Goal: Task Accomplishment & Management: Manage account settings

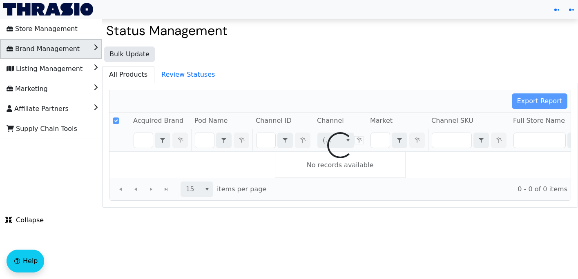
click at [94, 49] on icon "Brand Management" at bounding box center [96, 46] width 4 height 8
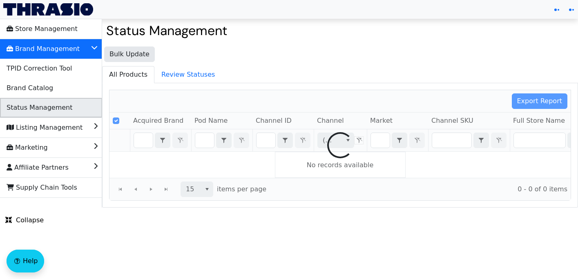
click at [75, 109] on li "Status Management" at bounding box center [51, 108] width 102 height 20
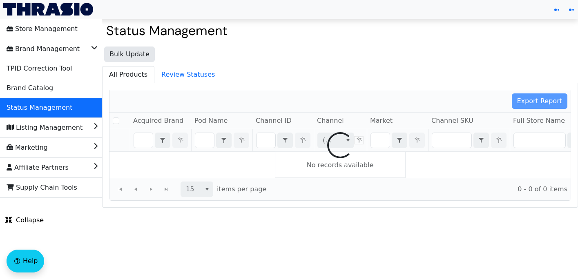
checkbox input "false"
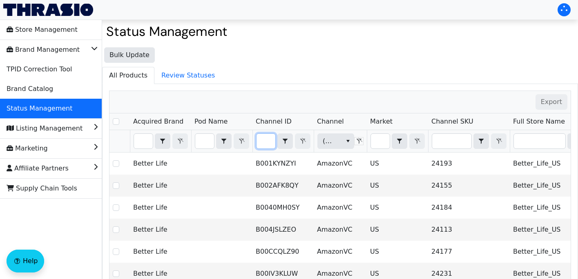
click at [267, 141] on input "Filter" at bounding box center [266, 141] width 19 height 15
type input "B072LXNPZY"
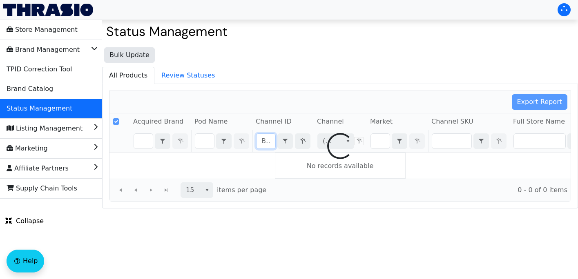
scroll to position [0, 31]
checkbox input "false"
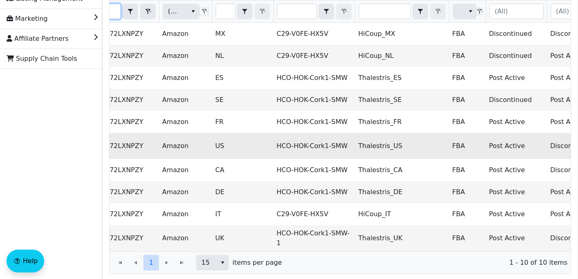
scroll to position [0, 0]
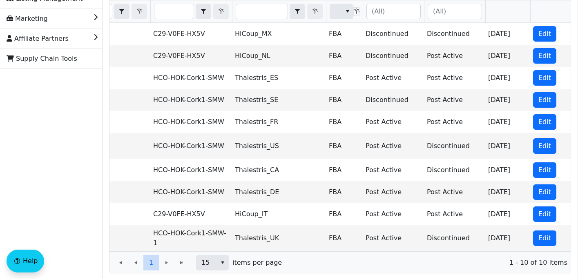
type input "B072LXNPZY"
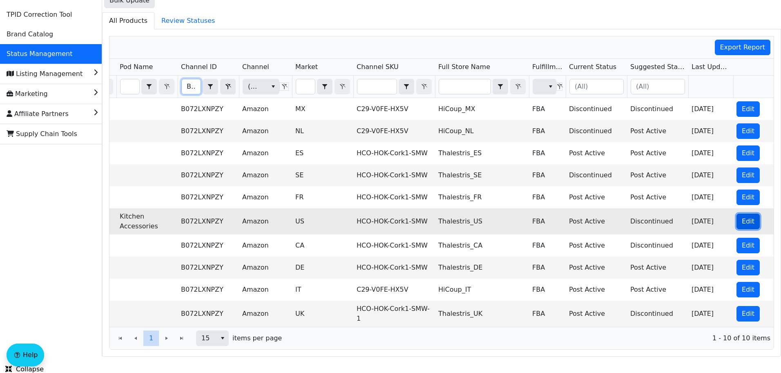
click at [578, 221] on span "Edit" at bounding box center [748, 222] width 13 height 10
checkbox input "true"
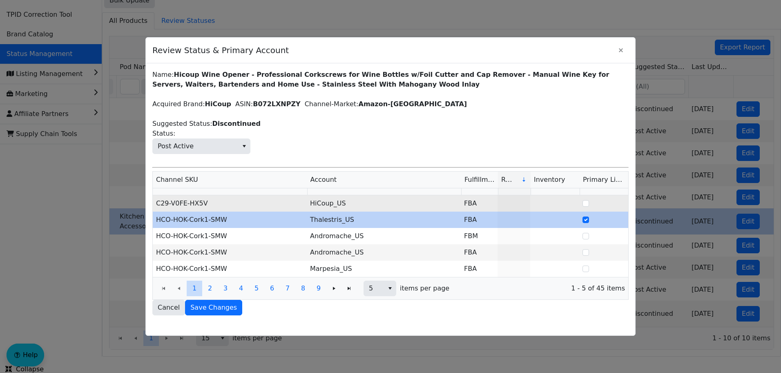
click at [342, 209] on td "HiCoup_US" at bounding box center [384, 203] width 154 height 16
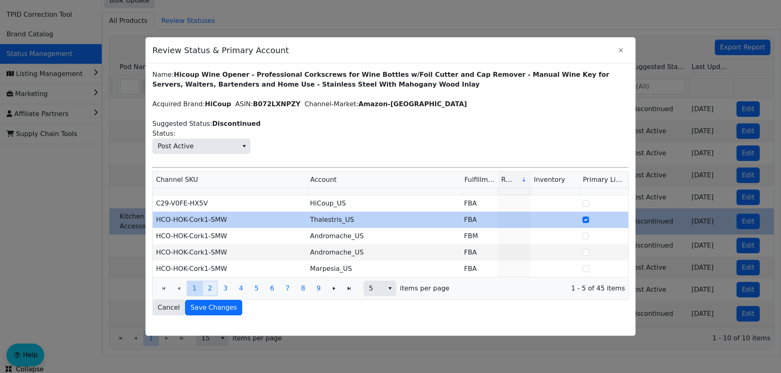
click at [207, 279] on button "2" at bounding box center [210, 289] width 16 height 16
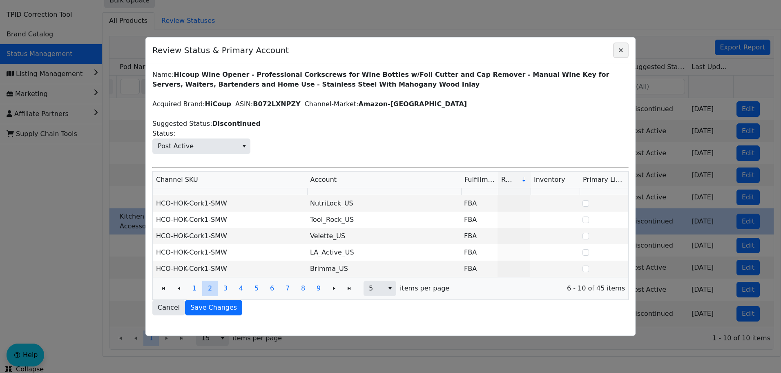
click at [578, 50] on icon "Close" at bounding box center [621, 50] width 4 height 4
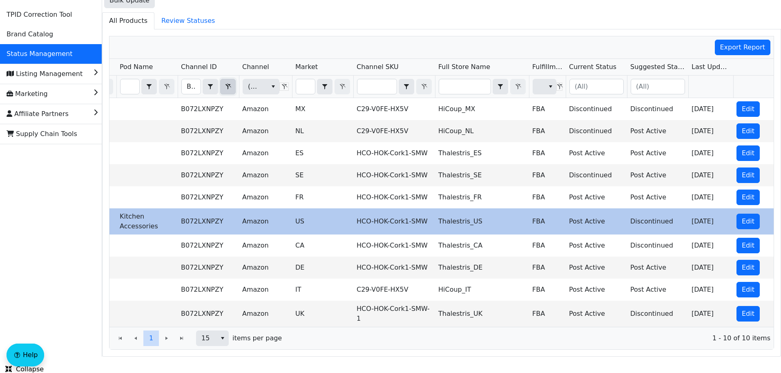
click at [223, 86] on icon "Filter" at bounding box center [228, 86] width 10 height 7
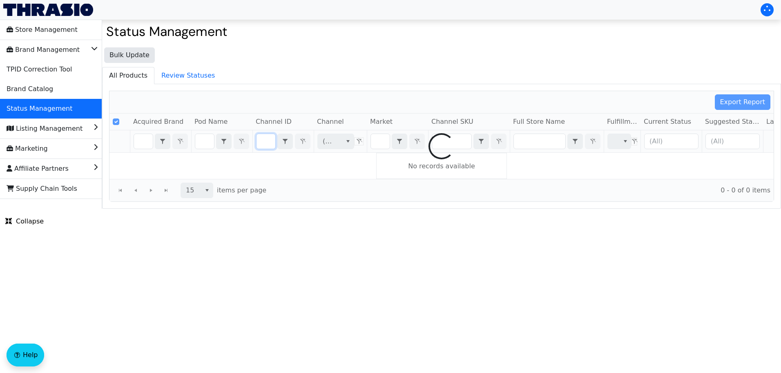
checkbox input "false"
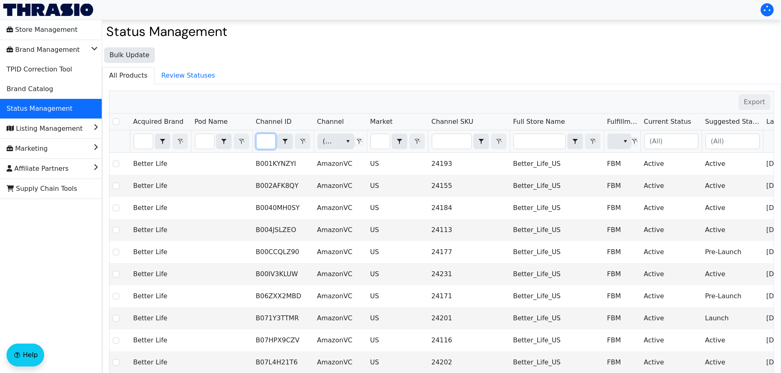
click at [266, 141] on input "Filter" at bounding box center [266, 141] width 19 height 15
click at [261, 144] on input "Filter" at bounding box center [266, 141] width 19 height 15
type input "B08PJR6SVT"
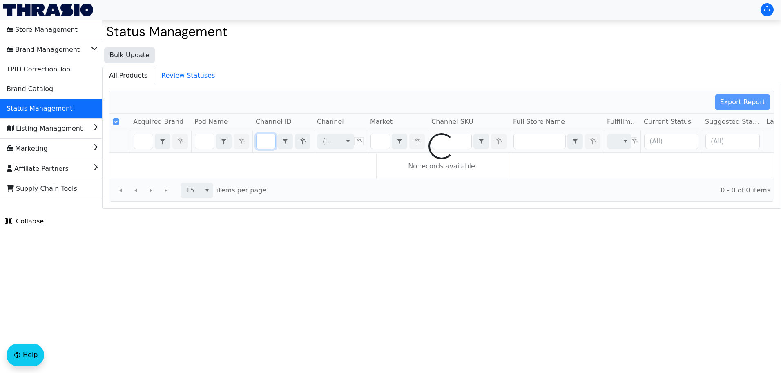
checkbox input "false"
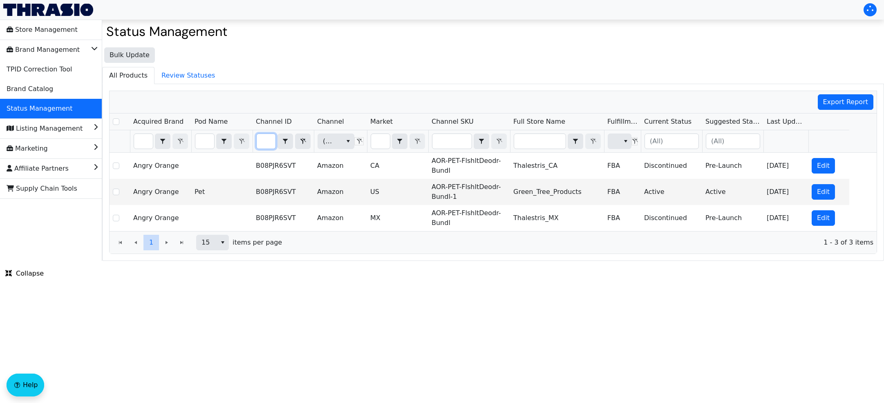
type input "B08PJR6SVT"
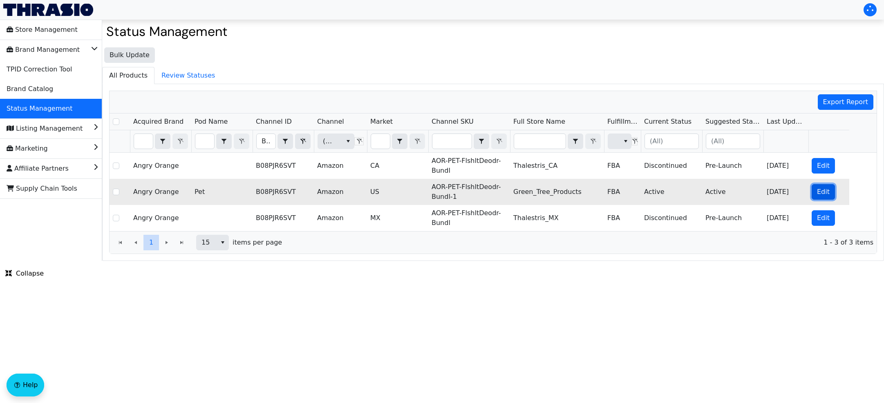
click at [578, 190] on span "Edit" at bounding box center [823, 192] width 13 height 10
checkbox input "true"
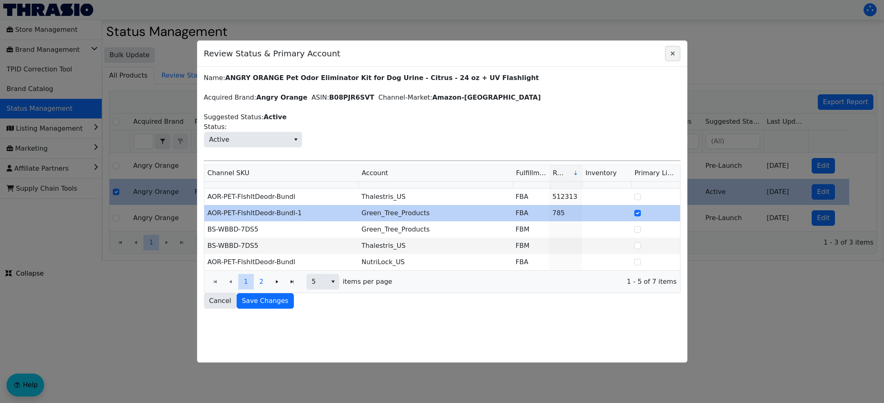
click at [578, 54] on icon "Close" at bounding box center [673, 53] width 10 height 7
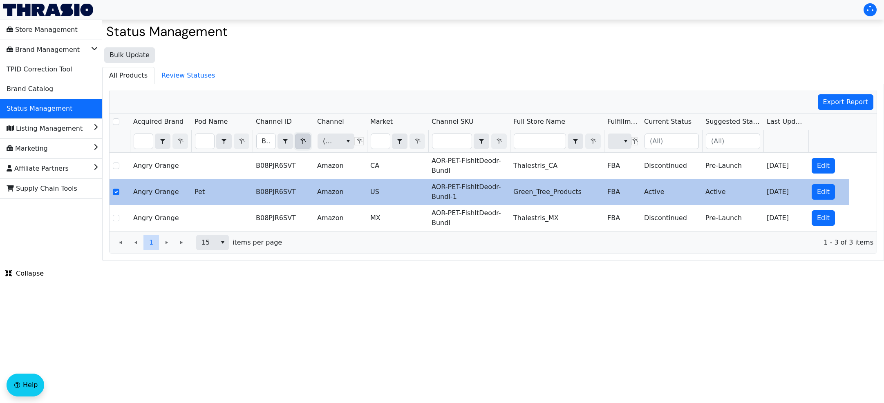
click at [302, 145] on span "Filter" at bounding box center [303, 141] width 10 height 10
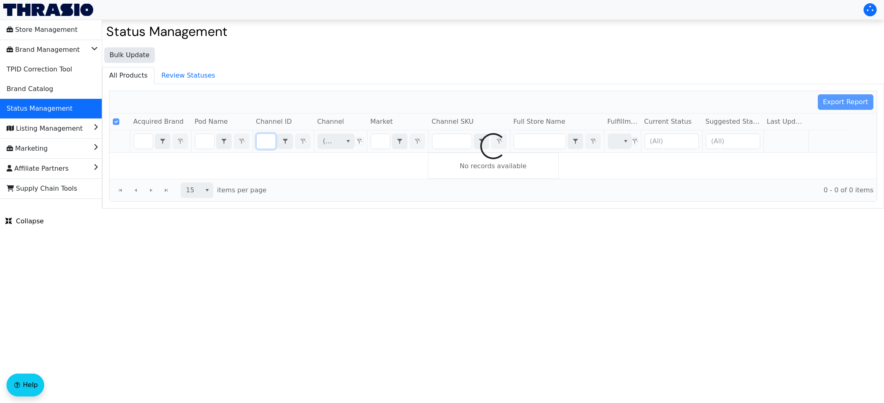
click at [261, 139] on div at bounding box center [492, 146] width 767 height 110
checkbox input "false"
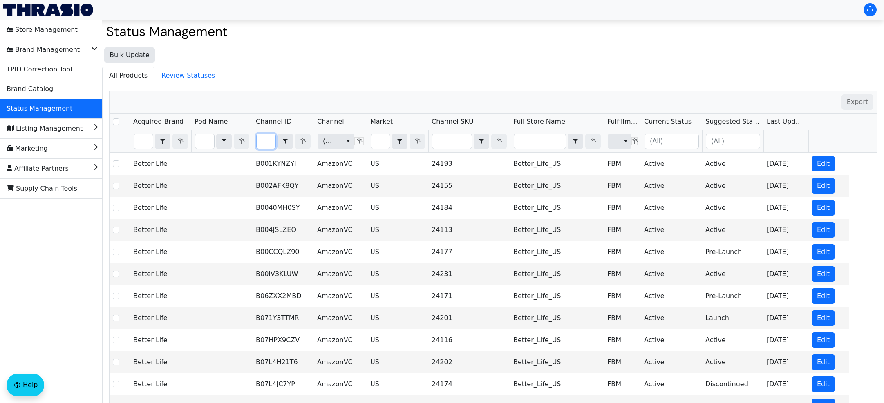
click at [268, 141] on input "Filter" at bounding box center [266, 141] width 19 height 15
type input "B0BN2GJVWJ"
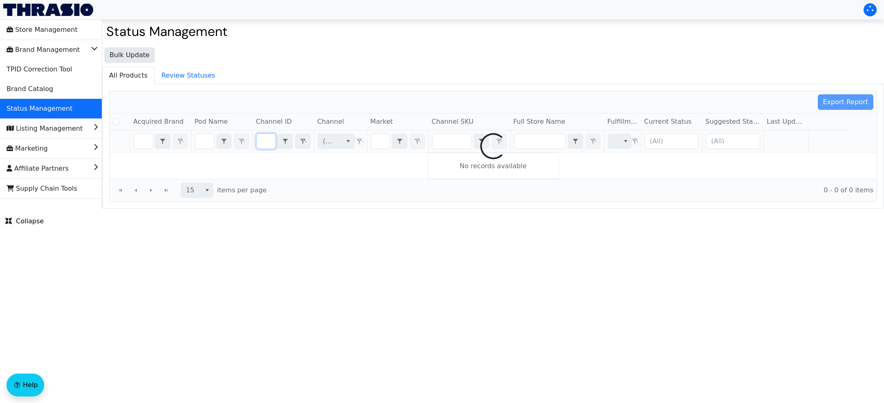
checkbox input "false"
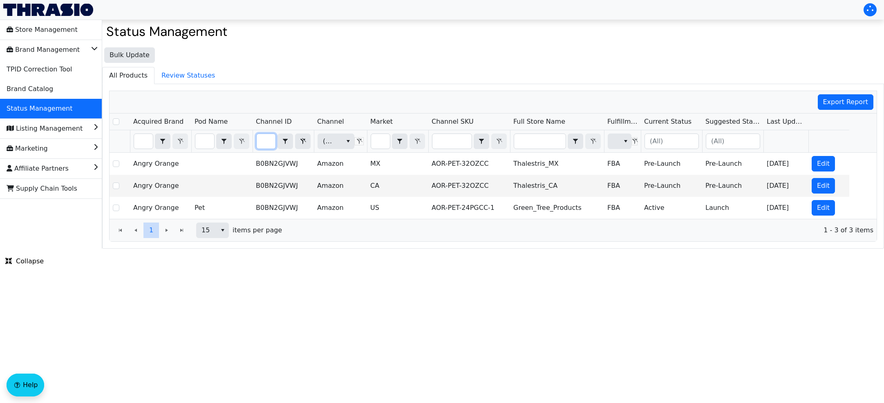
type input "B0BN2GJVWJ"
click at [299, 140] on icon "Filter" at bounding box center [303, 141] width 10 height 7
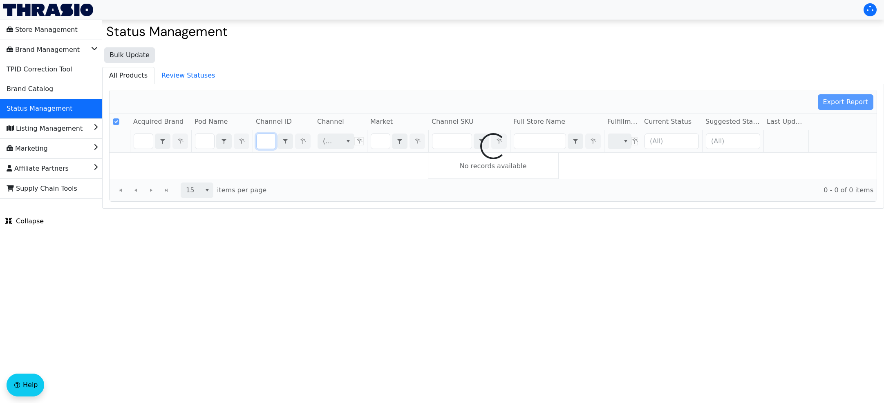
click at [267, 144] on div at bounding box center [492, 146] width 767 height 110
checkbox input "false"
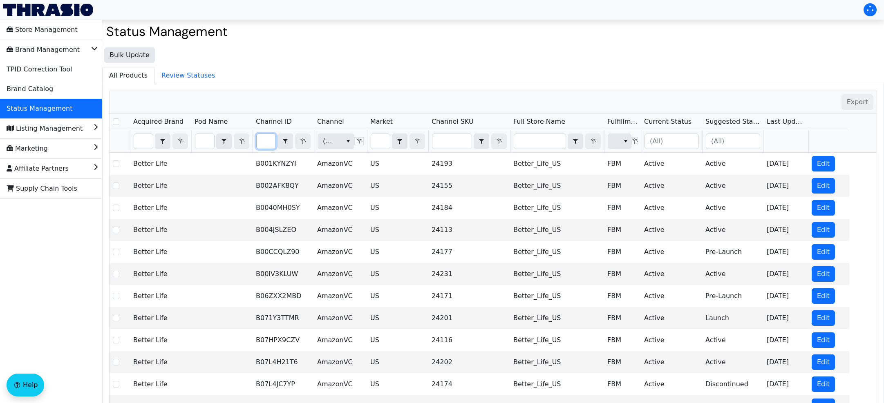
click at [267, 141] on input "Filter" at bounding box center [266, 141] width 19 height 15
type input "B0CZVCY5YC"
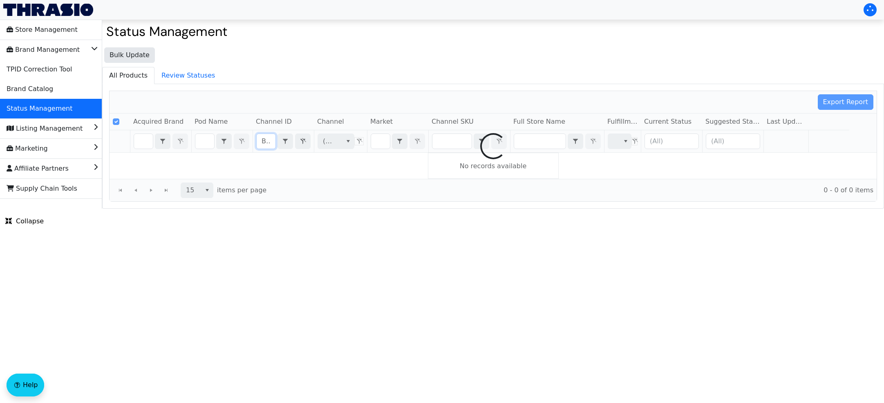
scroll to position [0, 32]
checkbox input "false"
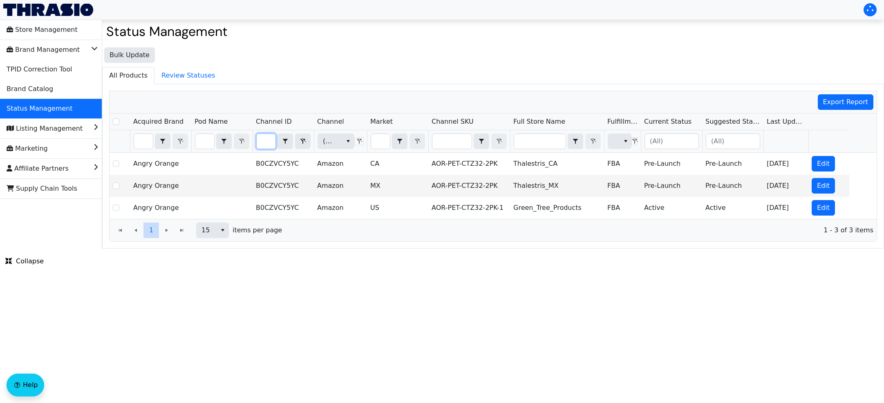
type input "B0CZVCY5YC"
click at [307, 136] on span "Filter" at bounding box center [303, 141] width 10 height 10
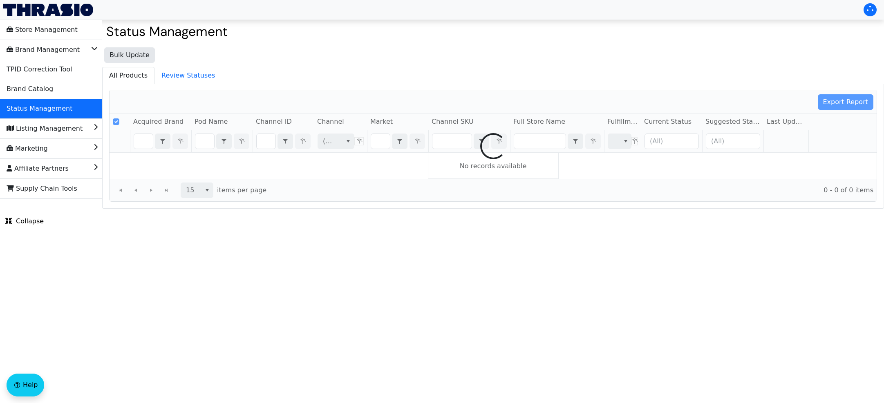
click at [262, 143] on div at bounding box center [492, 146] width 767 height 110
checkbox input "false"
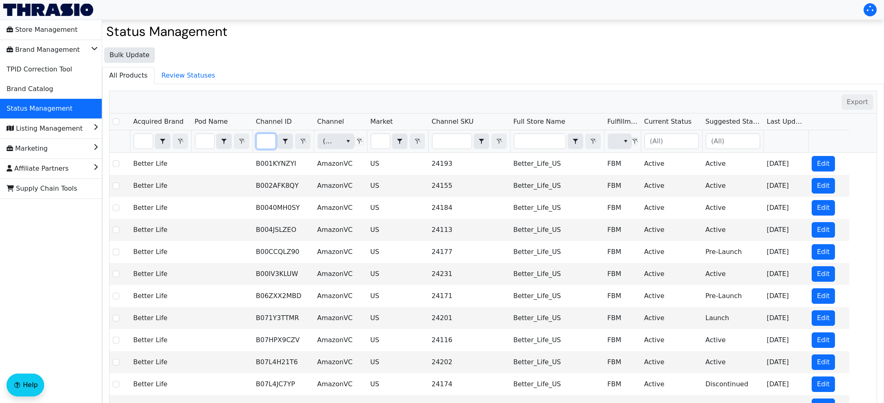
click at [265, 142] on input "Filter" at bounding box center [266, 141] width 19 height 15
type input "B07896J8RC"
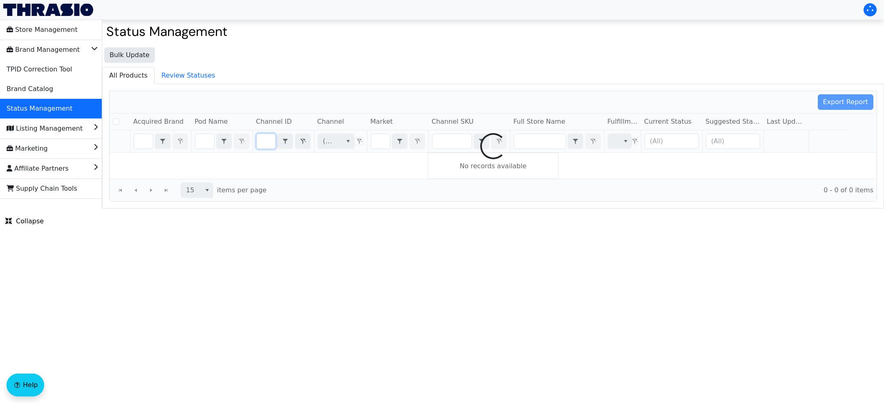
checkbox input "false"
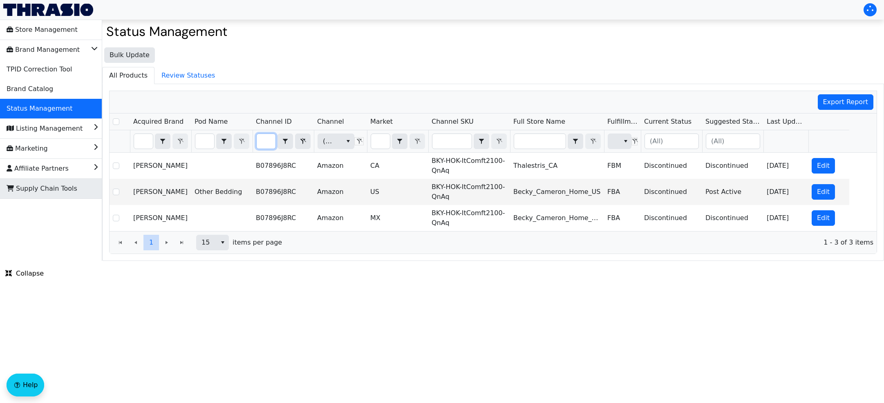
type input "B07896J8RC"
click at [300, 139] on icon "Filter" at bounding box center [303, 141] width 10 height 7
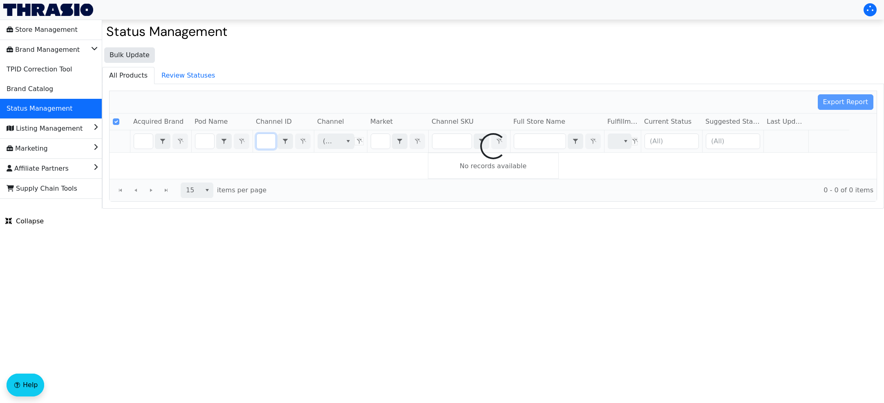
click at [268, 138] on div at bounding box center [492, 146] width 767 height 110
click at [262, 143] on div at bounding box center [492, 146] width 767 height 110
checkbox input "false"
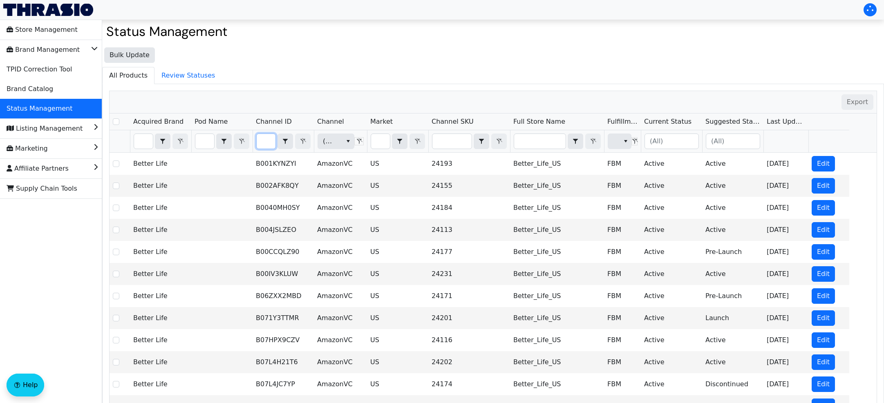
click at [265, 143] on input "Filter" at bounding box center [266, 141] width 19 height 15
type input "B0BGT8RLG1"
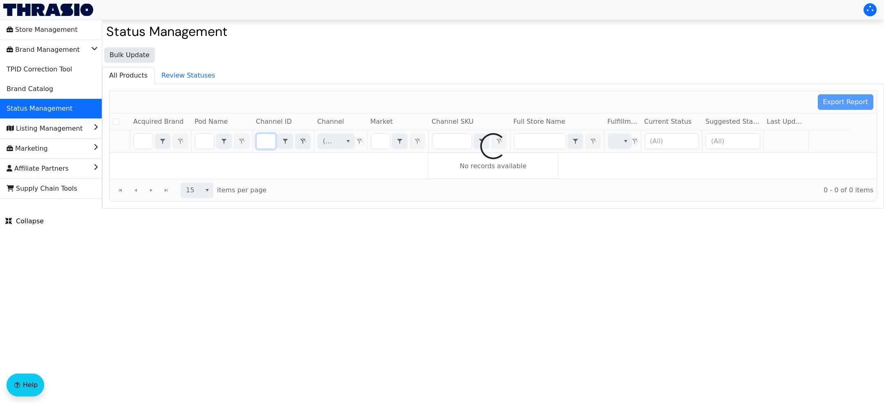
checkbox input "false"
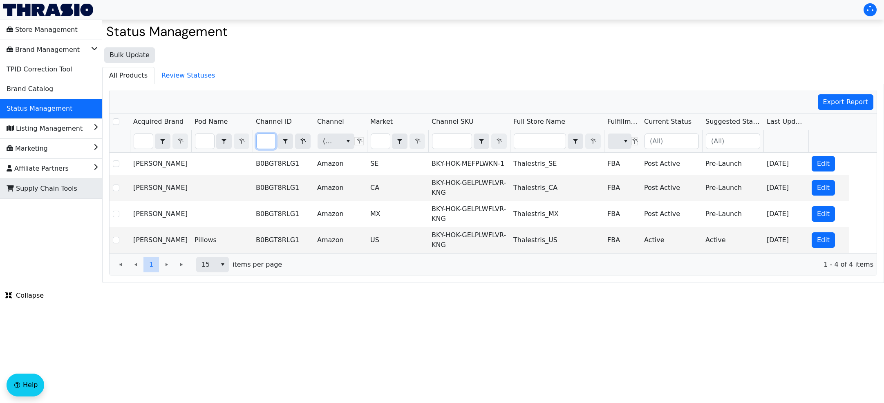
type input "B0BGT8RLG1"
click at [299, 144] on icon "Filter" at bounding box center [303, 141] width 10 height 7
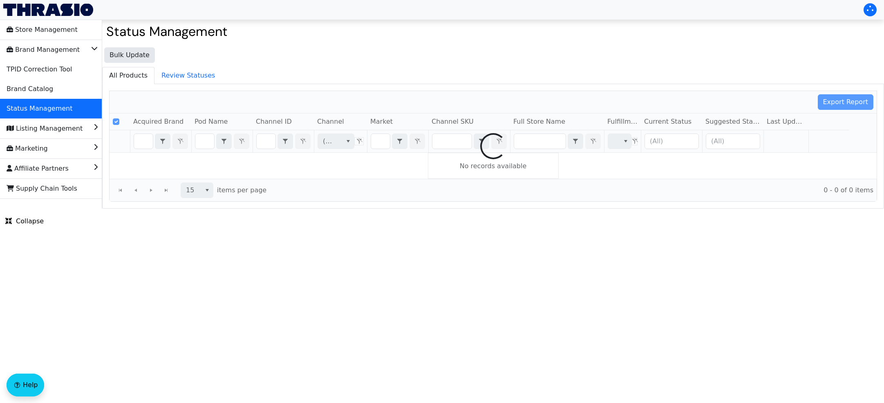
click at [268, 139] on div at bounding box center [492, 146] width 767 height 110
checkbox input "false"
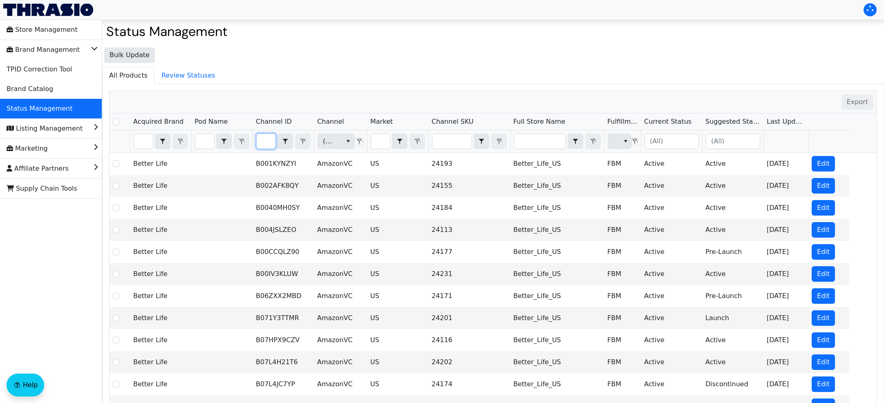
click at [264, 143] on input "Filter" at bounding box center [266, 141] width 19 height 15
type input "B007S0PLEK"
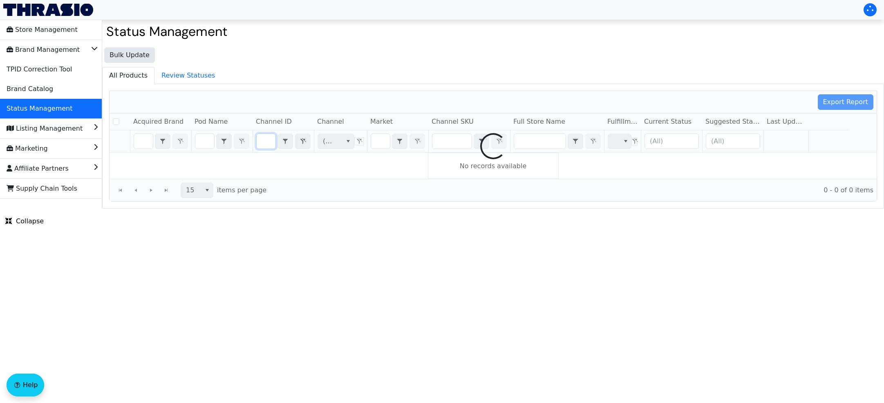
checkbox input "false"
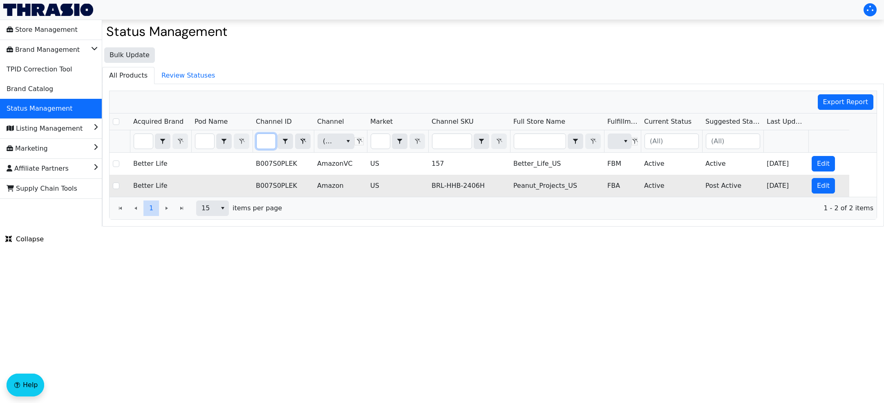
type input "B007S0PLEK"
drag, startPoint x: 355, startPoint y: 181, endPoint x: 317, endPoint y: 185, distance: 37.4
click at [317, 185] on td "Amazon" at bounding box center [340, 186] width 53 height 22
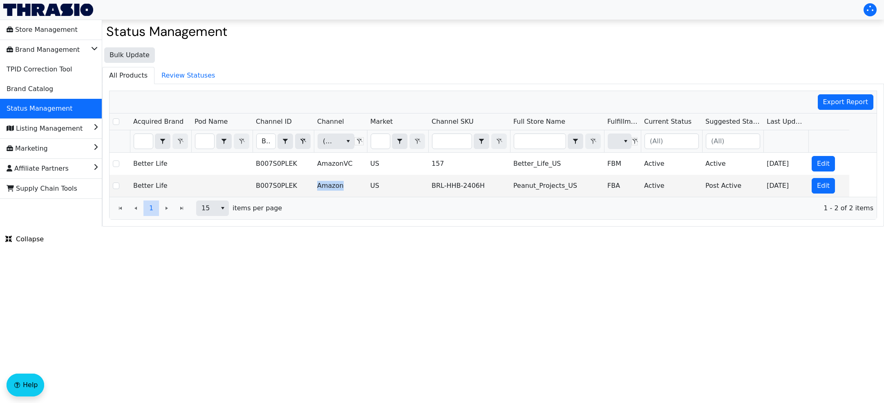
copy td "Amazon"
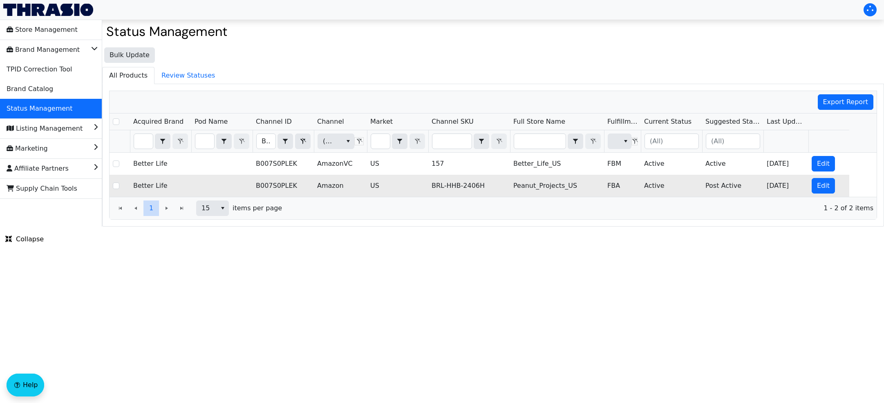
click at [402, 190] on td "US" at bounding box center [397, 186] width 61 height 22
drag, startPoint x: 475, startPoint y: 188, endPoint x: 427, endPoint y: 190, distance: 48.7
click at [427, 190] on tr "Better Life B007S0PLEK Amazon US BRL-HHB-2406H Peanut_Projects_US FBA Active Po…" at bounding box center [478, 186] width 739 height 22
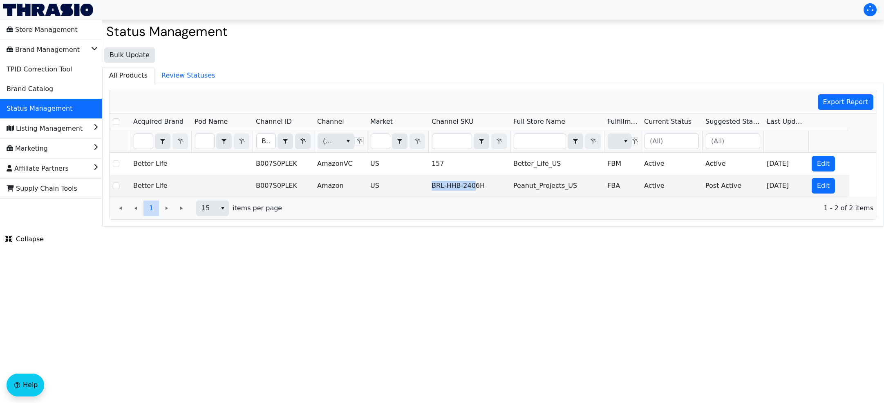
copy tr "BRL-HHB-240"
click at [395, 205] on span "1 - 2 of 2 items" at bounding box center [580, 208] width 585 height 10
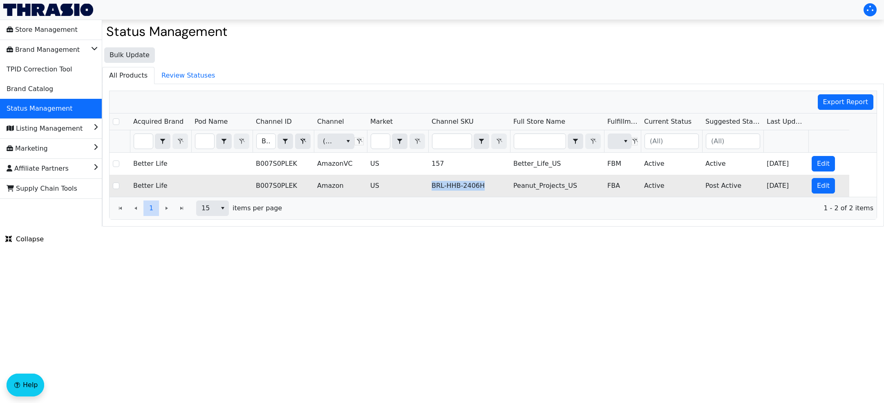
drag, startPoint x: 486, startPoint y: 188, endPoint x: 432, endPoint y: 186, distance: 54.4
click at [432, 186] on td "BRL-HHB-2406H" at bounding box center [469, 186] width 82 height 22
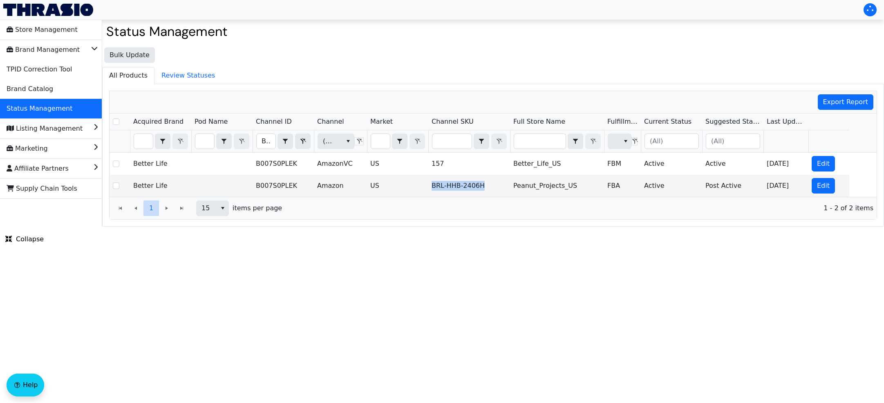
copy td "BRL-HHB-2406H"
click at [293, 140] on button "select" at bounding box center [285, 141] width 15 height 15
click at [299, 142] on icon "Filter" at bounding box center [303, 141] width 10 height 7
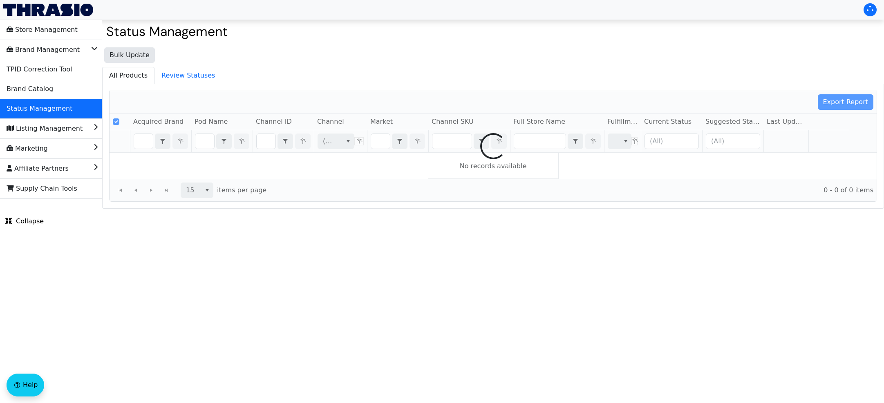
click at [268, 141] on div at bounding box center [492, 146] width 767 height 110
click at [265, 140] on div at bounding box center [492, 146] width 767 height 110
checkbox input "false"
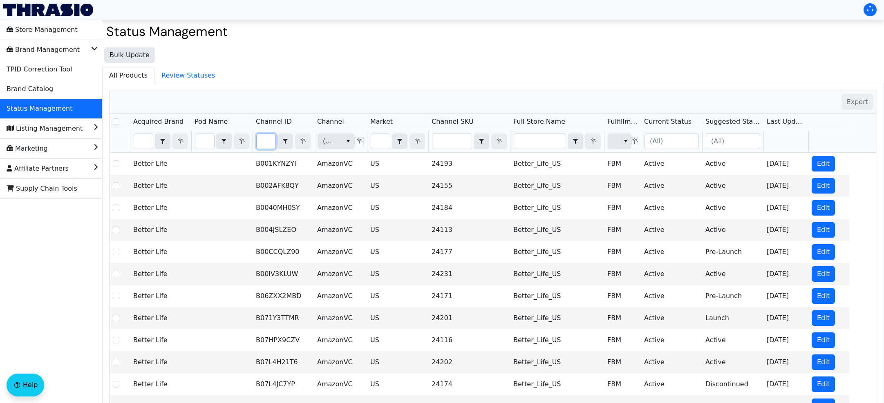
click at [264, 142] on input "Filter" at bounding box center [266, 141] width 19 height 15
type input "B00CCQLZ90"
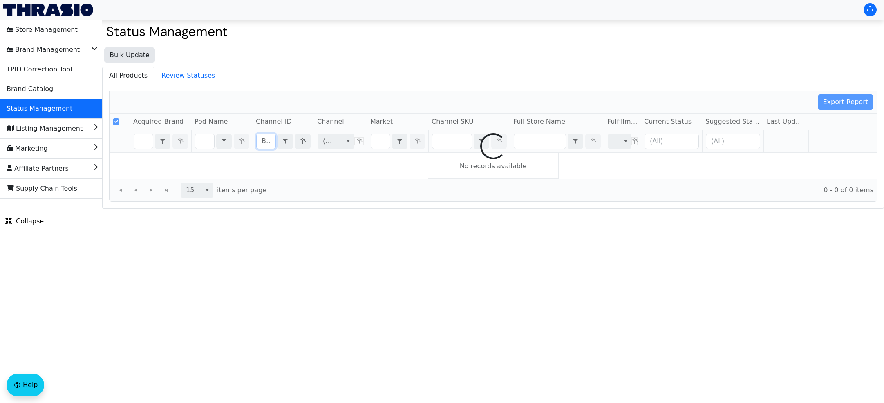
scroll to position [0, 32]
checkbox input "false"
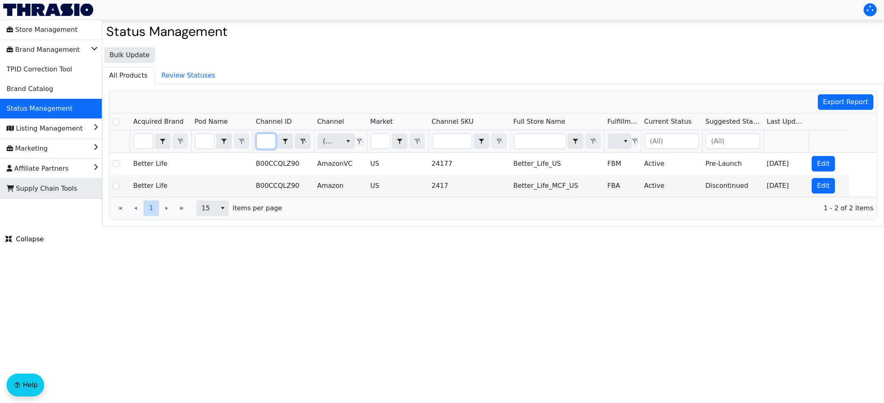
type input "B00CCQLZ90"
click at [304, 144] on icon "Filter" at bounding box center [303, 141] width 10 height 7
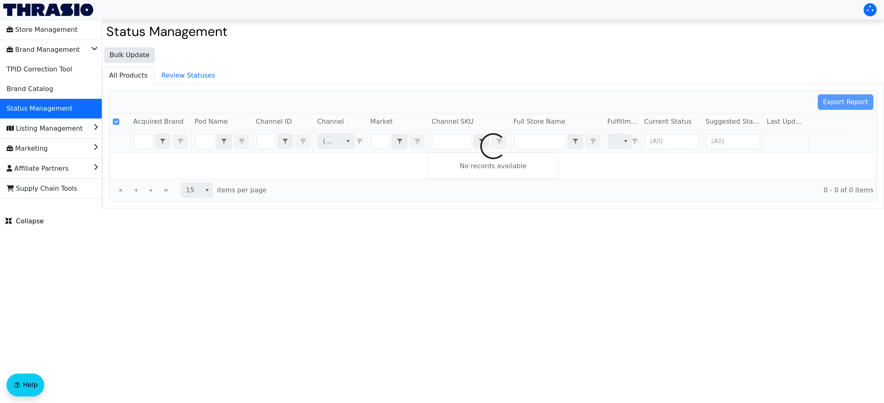
click at [267, 142] on div at bounding box center [492, 146] width 767 height 110
click at [268, 142] on div at bounding box center [492, 146] width 767 height 110
checkbox input "false"
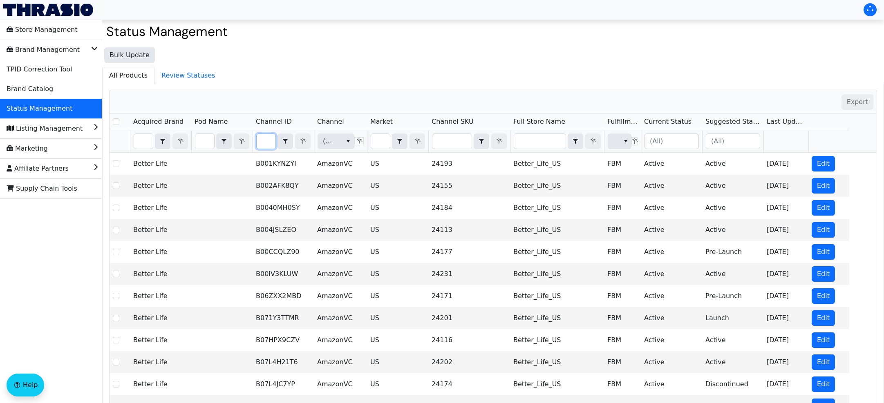
click at [264, 142] on input "Filter" at bounding box center [266, 141] width 19 height 15
type input "B08WHKK2N4"
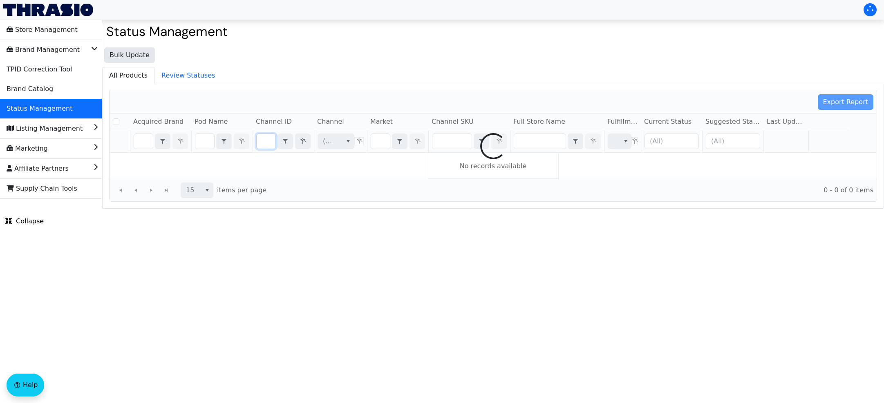
checkbox input "false"
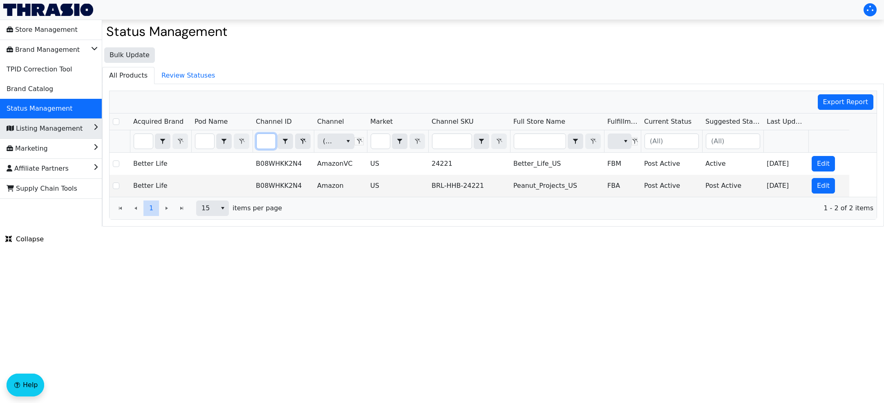
type input "B08WHKK2N4"
click at [302, 142] on icon "Filter" at bounding box center [303, 141] width 10 height 7
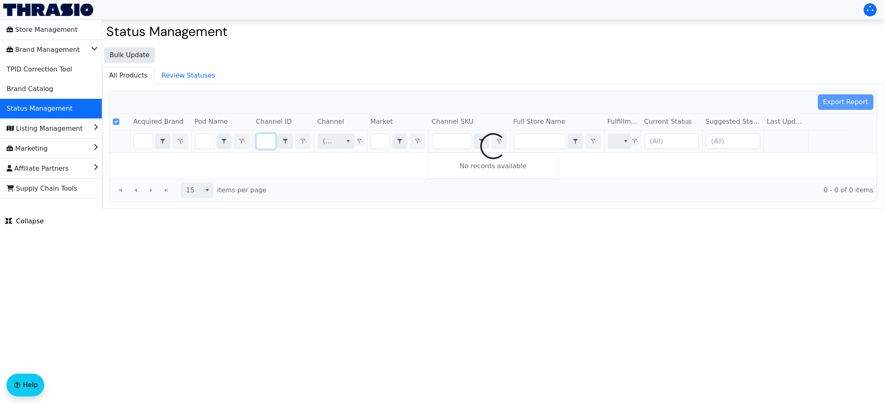
click at [267, 140] on div at bounding box center [492, 146] width 767 height 110
click at [266, 142] on div at bounding box center [492, 146] width 767 height 110
checkbox input "false"
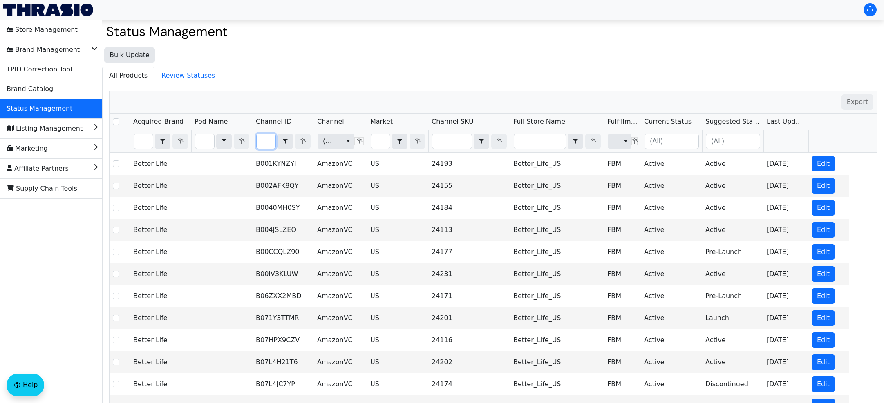
click at [266, 142] on input "Filter" at bounding box center [266, 141] width 19 height 15
type input "B01DO62KEA"
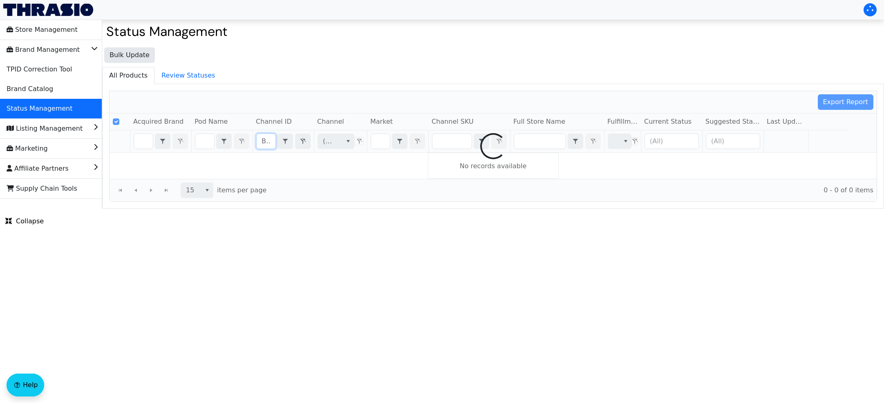
scroll to position [0, 31]
checkbox input "false"
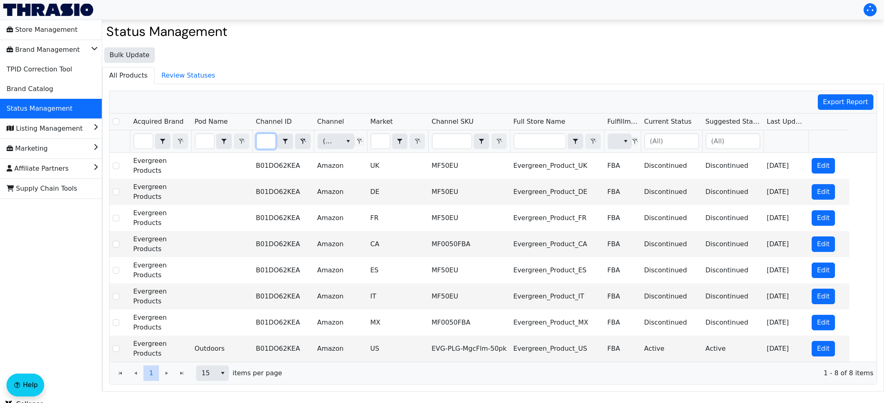
type input "B01DO62KEA"
click at [304, 142] on icon "Filter" at bounding box center [303, 141] width 10 height 7
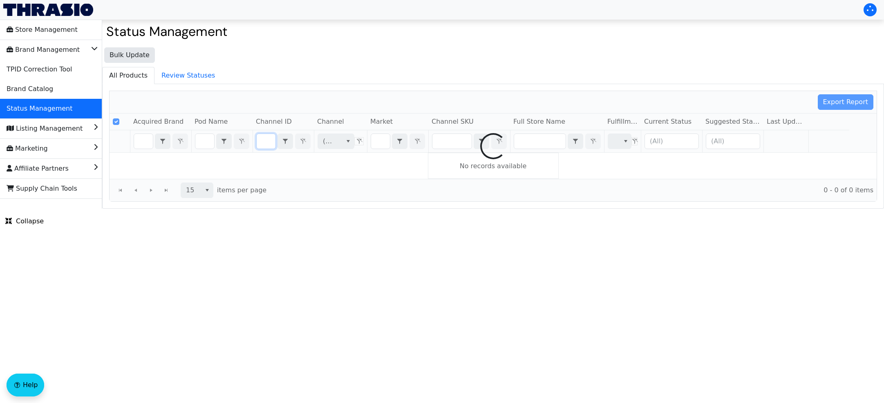
click at [263, 138] on div at bounding box center [492, 146] width 767 height 110
click at [265, 142] on div at bounding box center [492, 146] width 767 height 110
checkbox input "false"
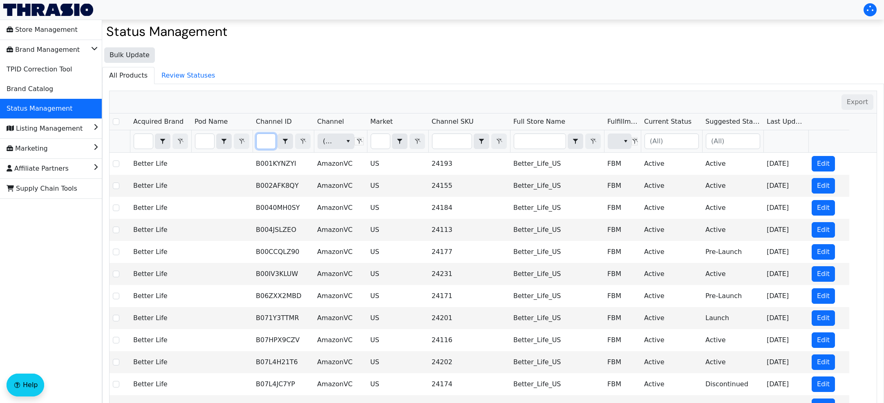
click at [265, 142] on input "Filter" at bounding box center [266, 141] width 19 height 15
type input "B07871P2PQ"
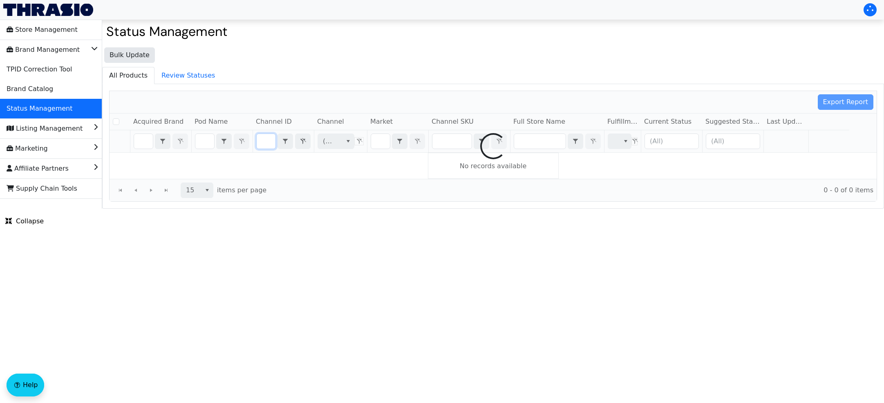
checkbox input "false"
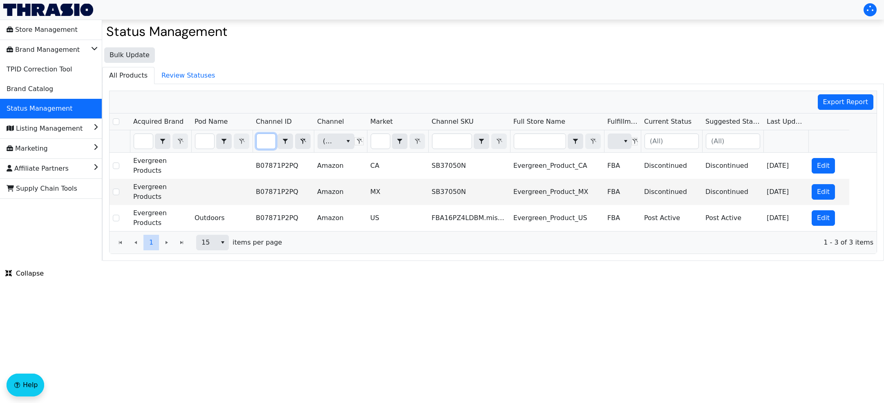
type input "B07871P2PQ"
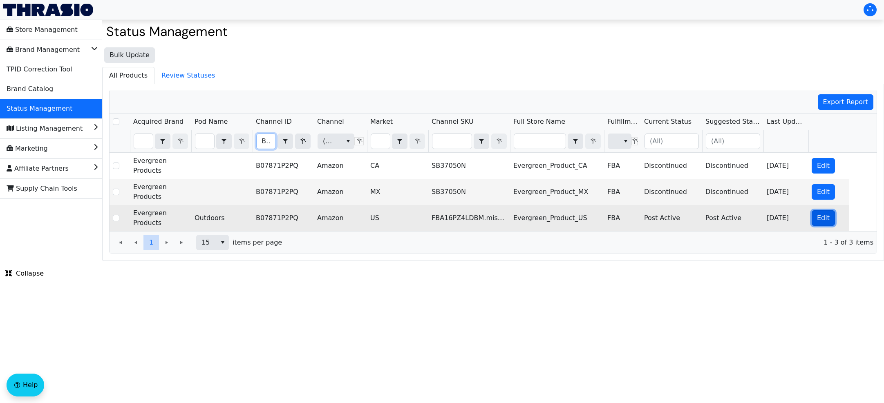
click at [578, 217] on span "Edit" at bounding box center [823, 218] width 13 height 10
checkbox input "true"
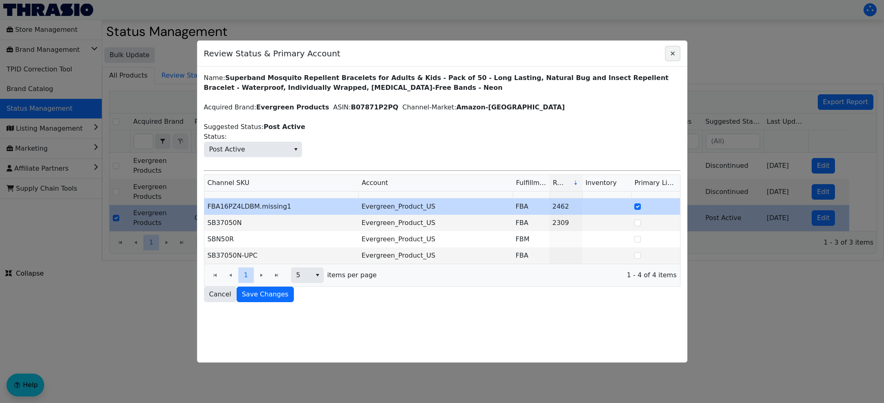
click at [578, 54] on icon "Close" at bounding box center [673, 53] width 10 height 7
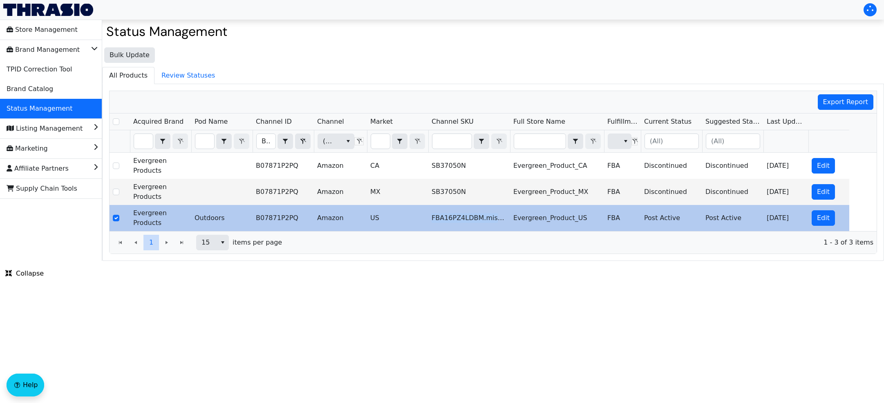
drag, startPoint x: 431, startPoint y: 218, endPoint x: 502, endPoint y: 220, distance: 70.7
click at [502, 220] on td "FBA16PZ4LDBM.missing1" at bounding box center [469, 218] width 82 height 26
click at [292, 219] on td "B07871P2PQ" at bounding box center [282, 218] width 61 height 26
drag, startPoint x: 296, startPoint y: 219, endPoint x: 255, endPoint y: 222, distance: 40.6
click at [255, 222] on td "B07871P2PQ" at bounding box center [282, 218] width 61 height 26
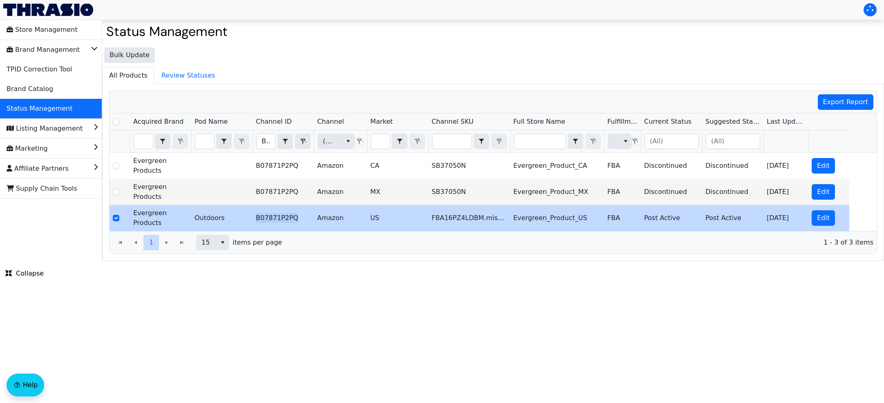
copy td "B07871P2PQ"
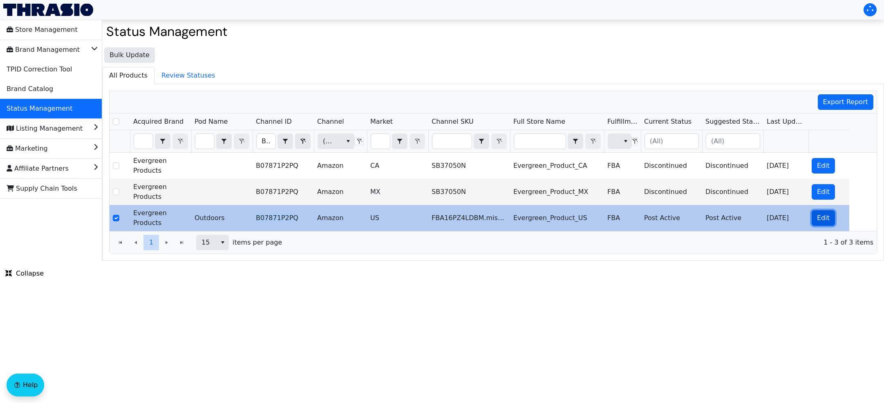
click at [578, 219] on span "Edit" at bounding box center [823, 218] width 13 height 10
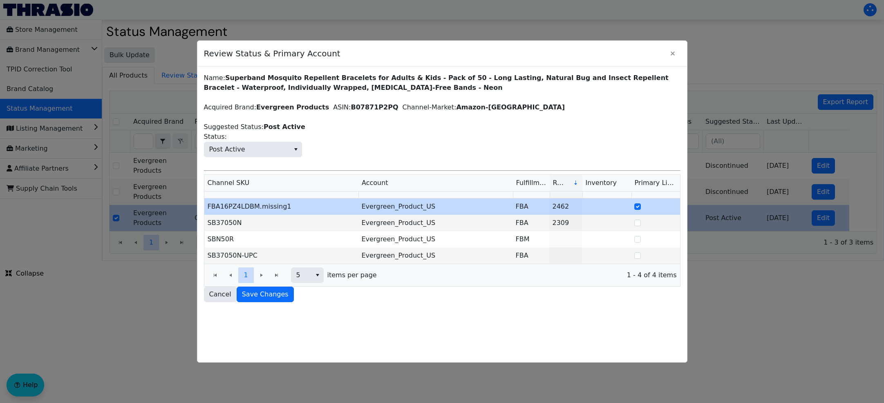
click at [260, 275] on div "1 1" at bounding box center [246, 276] width 77 height 16
click at [578, 55] on icon "Close" at bounding box center [673, 53] width 10 height 7
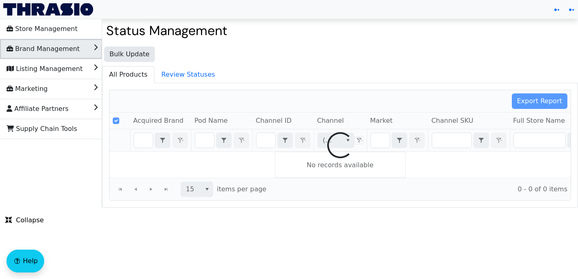
click at [89, 53] on li "Brand Management" at bounding box center [51, 49] width 102 height 20
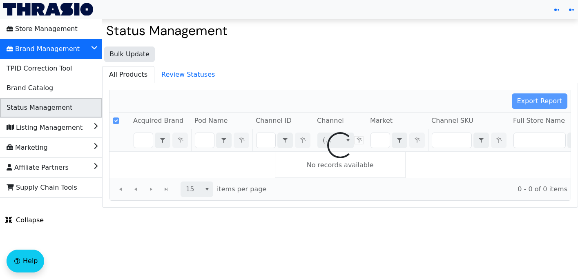
click at [71, 110] on li "Status Management" at bounding box center [51, 108] width 102 height 20
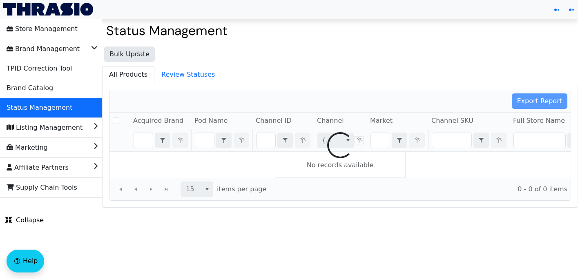
checkbox input "false"
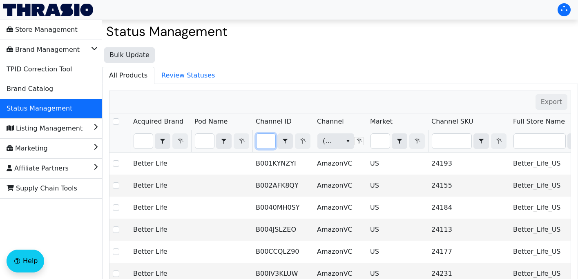
click at [270, 141] on input "Filter" at bounding box center [266, 141] width 19 height 15
type input "B072LXNPZY"
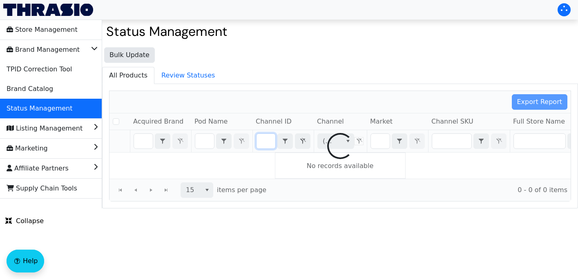
checkbox input "false"
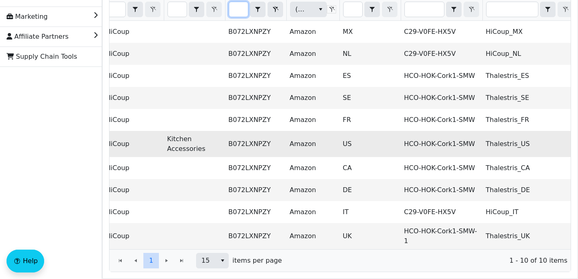
scroll to position [0, 0]
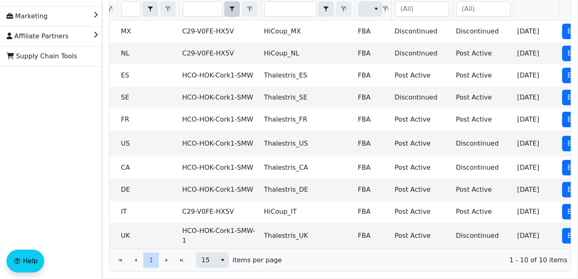
type input "B072LXNPZY"
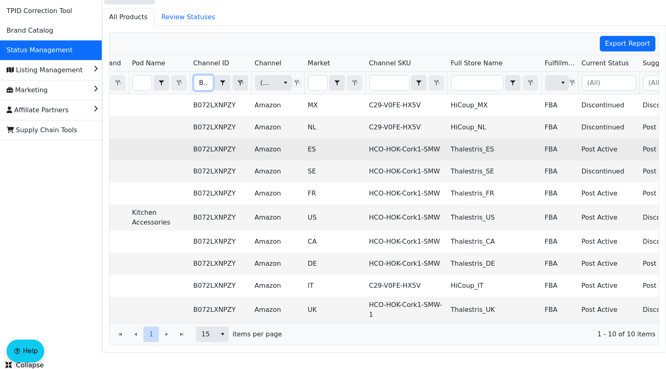
scroll to position [0, 56]
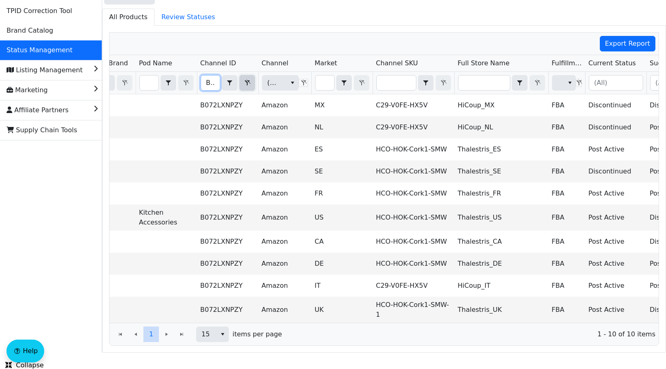
click at [245, 82] on icon "Filter" at bounding box center [247, 83] width 10 height 7
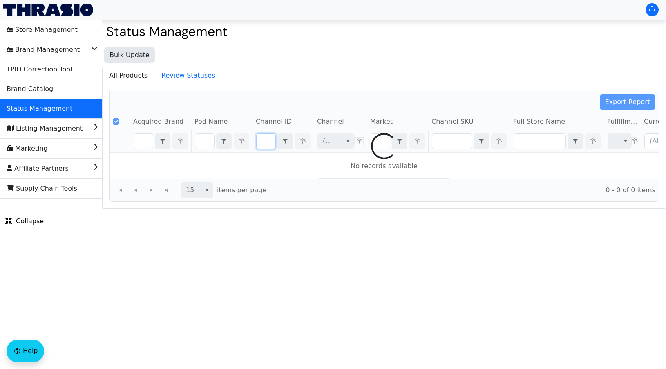
click at [270, 142] on div at bounding box center [383, 146] width 549 height 110
checkbox input "false"
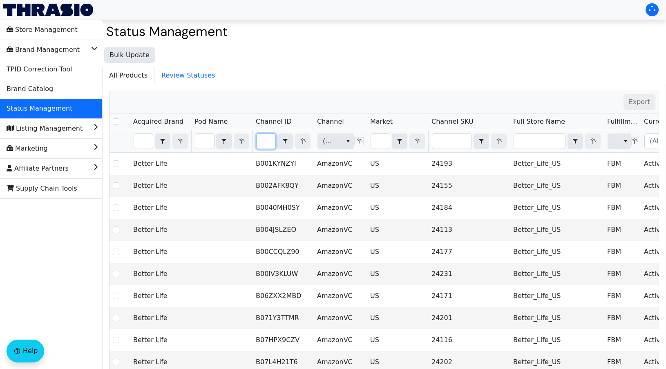
click at [268, 143] on input "Filter" at bounding box center [266, 141] width 19 height 15
type input "B01DO62KEA"
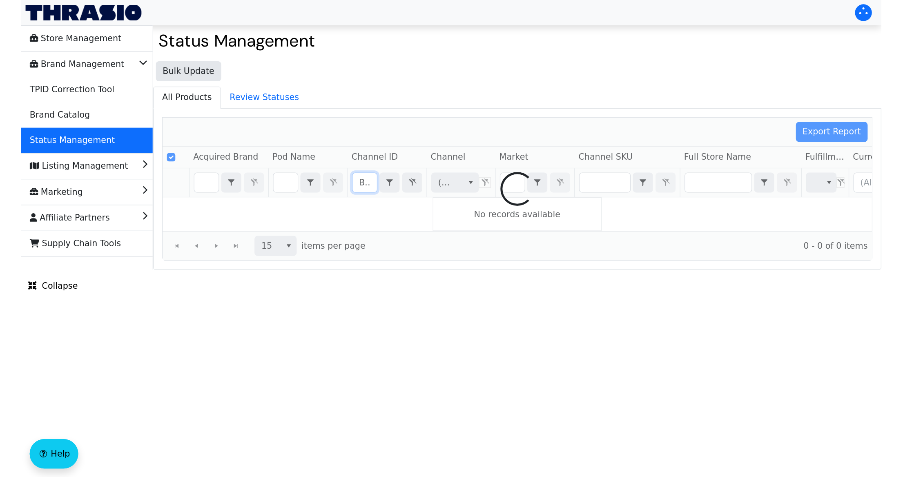
scroll to position [0, 31]
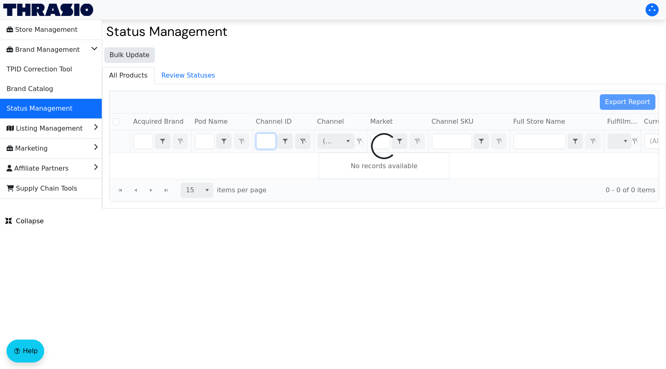
checkbox input "false"
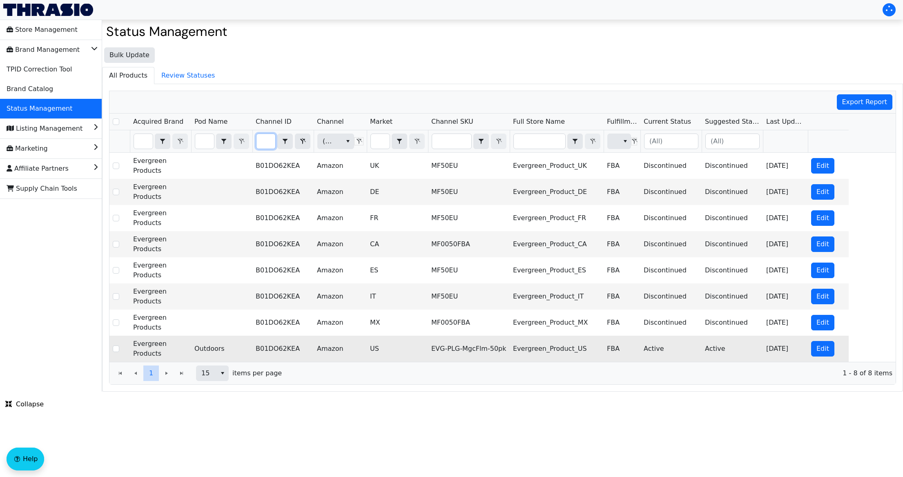
type input "B01DO62KEA"
drag, startPoint x: 506, startPoint y: 351, endPoint x: 434, endPoint y: 350, distance: 71.5
click at [434, 279] on td "EVG-PLG-MgcFlm-50pk" at bounding box center [469, 349] width 82 height 26
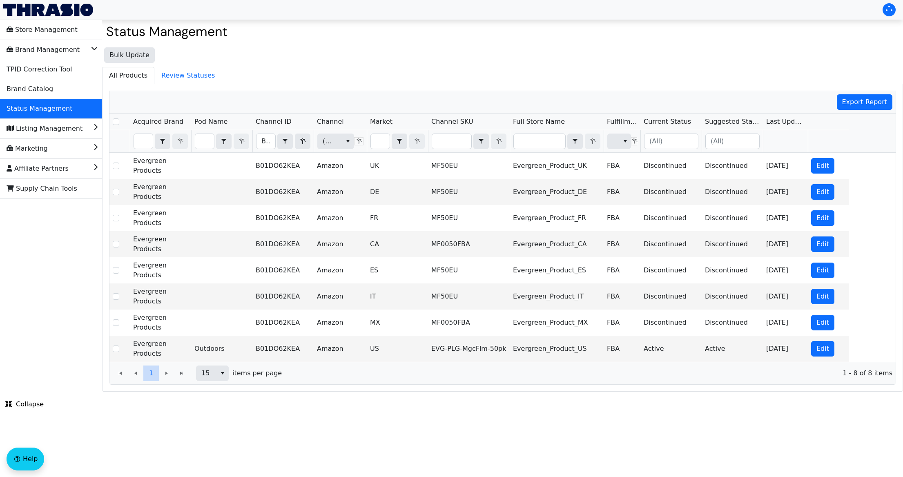
click at [420, 279] on span "1 - 8 of 8 items" at bounding box center [590, 374] width 604 height 10
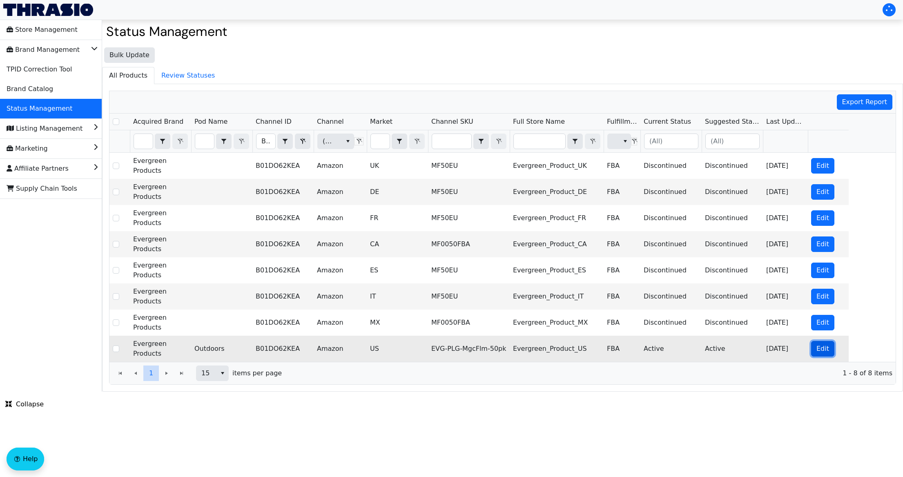
click at [578, 279] on span "Edit" at bounding box center [823, 349] width 13 height 10
checkbox input "true"
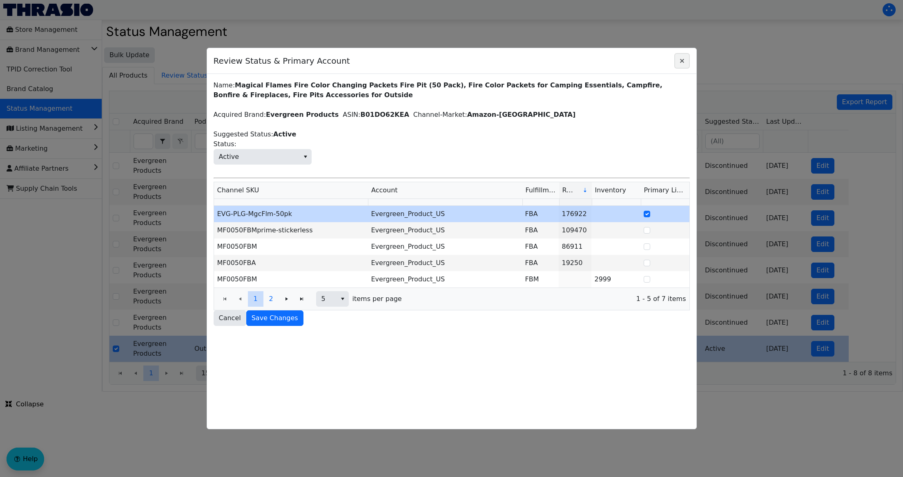
click at [578, 64] on icon "Close" at bounding box center [682, 61] width 10 height 7
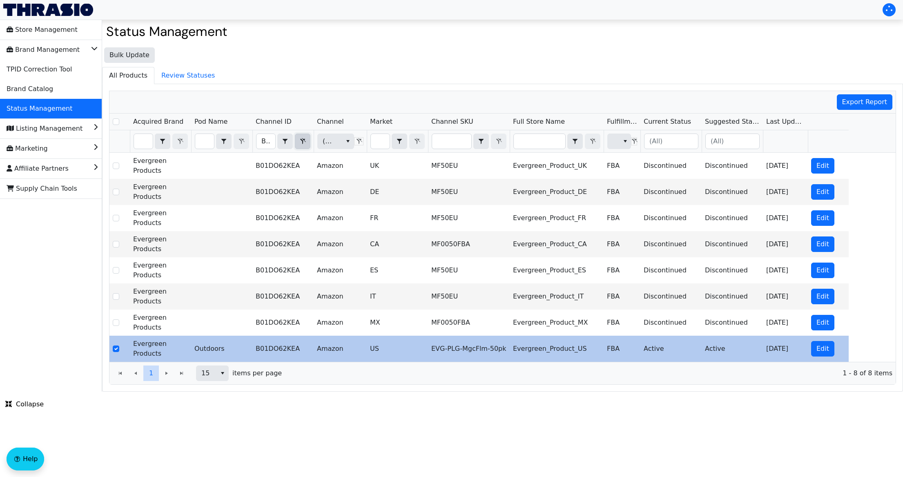
click at [303, 141] on icon "Filter" at bounding box center [303, 141] width 6 height 6
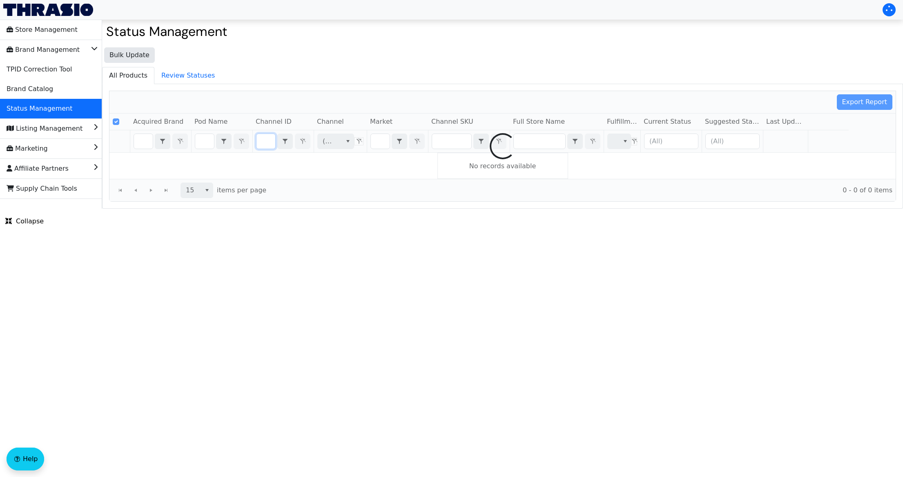
click at [261, 143] on div at bounding box center [502, 146] width 786 height 110
click at [264, 141] on div at bounding box center [502, 146] width 786 height 110
checkbox input "false"
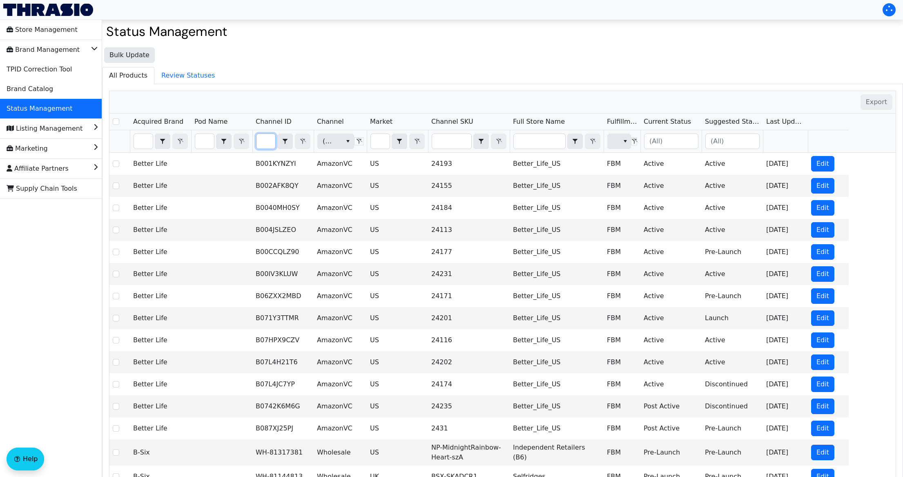
click at [264, 141] on input "Filter" at bounding box center [266, 141] width 19 height 15
type input "B0CZVM33CQ"
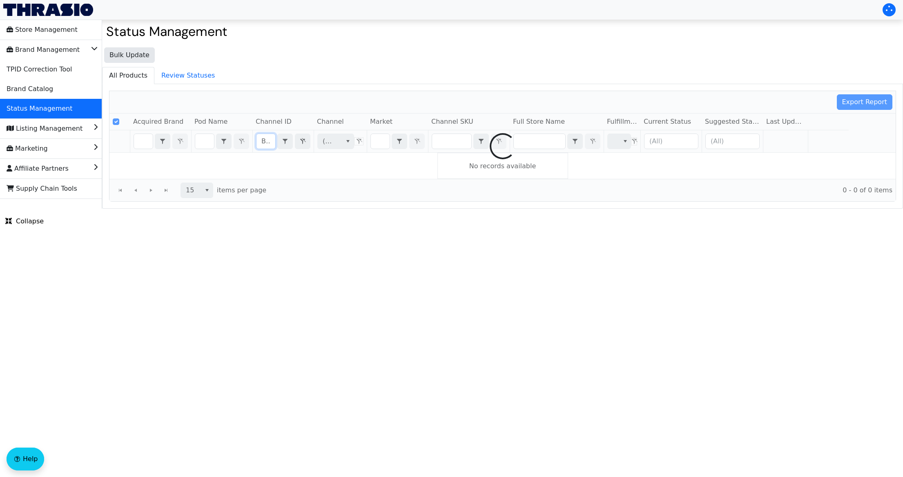
scroll to position [0, 35]
checkbox input "false"
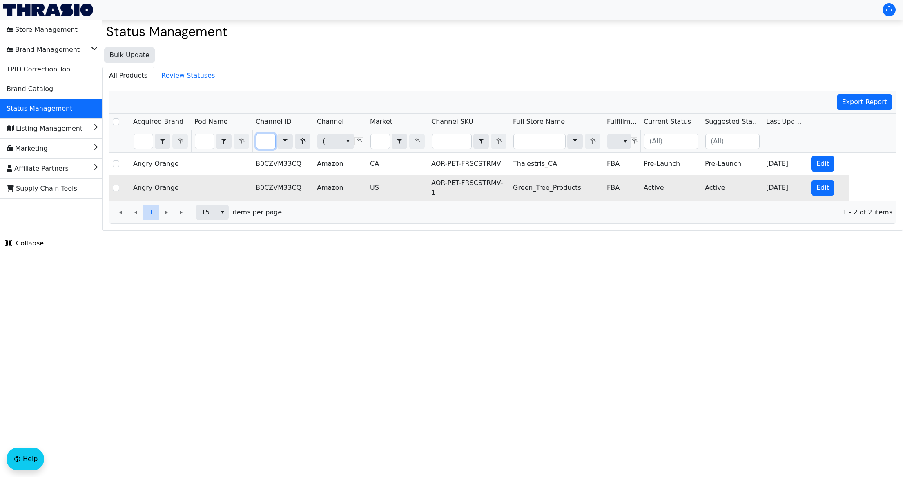
type input "B0CZVM33CQ"
drag, startPoint x: 509, startPoint y: 187, endPoint x: 434, endPoint y: 185, distance: 74.4
click at [434, 185] on td "AOR-PET-FRSCSTRMV-1" at bounding box center [469, 188] width 82 height 26
click at [578, 186] on span "Edit" at bounding box center [823, 188] width 13 height 10
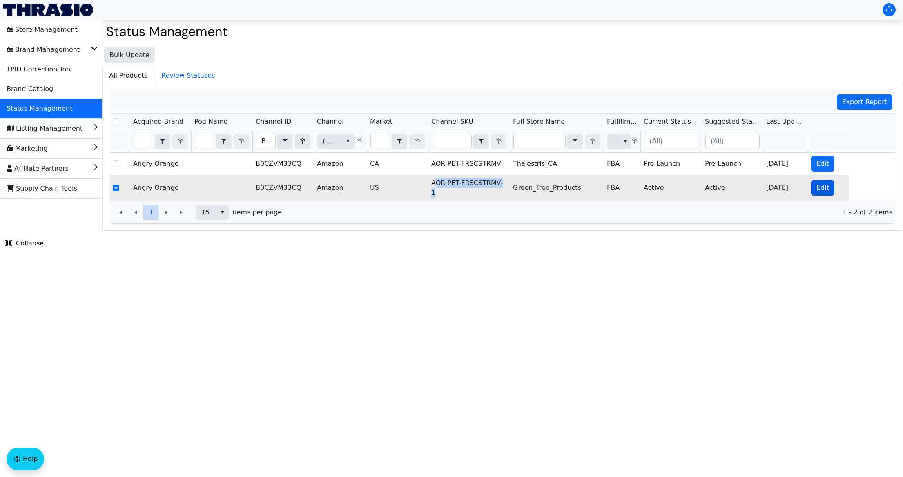
checkbox input "true"
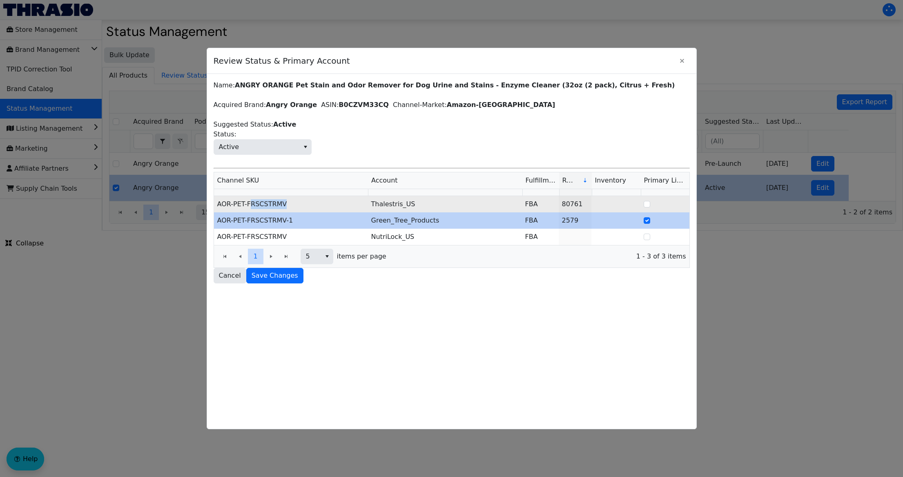
drag, startPoint x: 293, startPoint y: 206, endPoint x: 252, endPoint y: 202, distance: 41.0
click at [252, 202] on td "AOR-PET-FRSCSTRMV" at bounding box center [291, 204] width 154 height 16
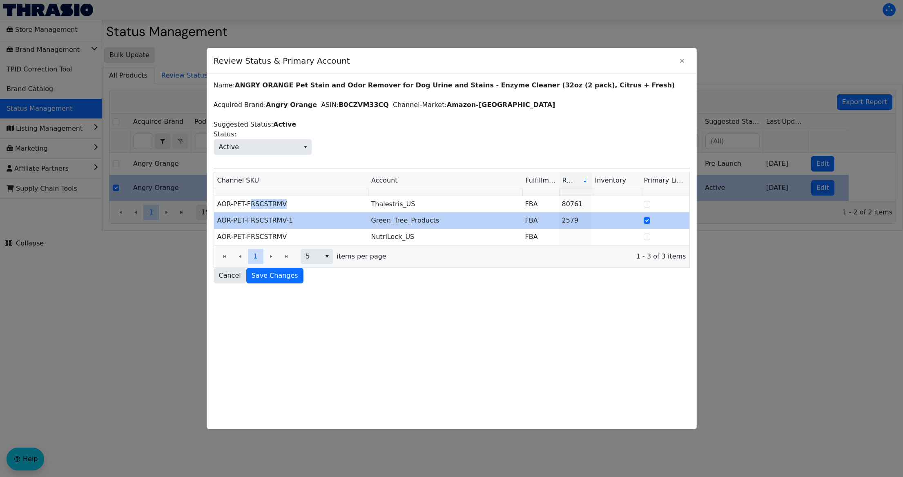
copy td "RSCSTRMV"
click at [578, 64] on span "Close" at bounding box center [682, 61] width 10 height 10
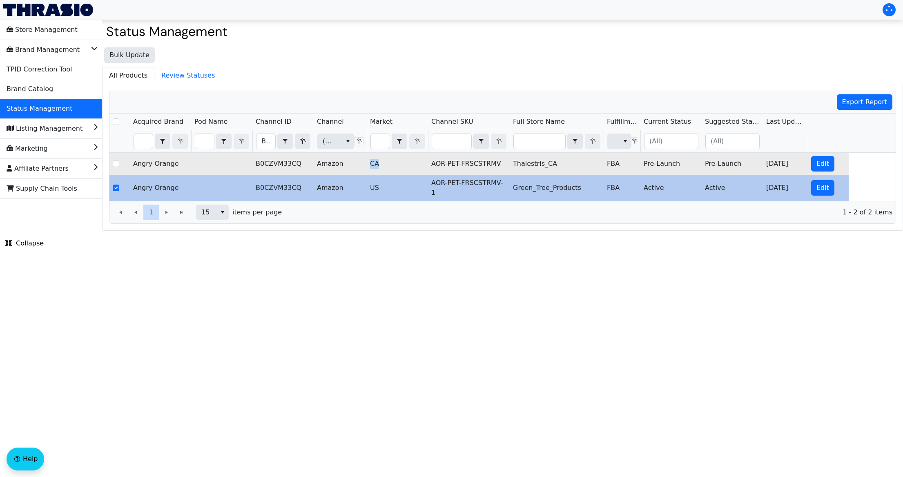
drag, startPoint x: 378, startPoint y: 164, endPoint x: 362, endPoint y: 164, distance: 15.5
click at [362, 164] on tr "Angry Orange B0CZVM33CQ Amazon CA AOR-PET-FRSCSTRMV Thalestris_CA FBA Pre-Launc…" at bounding box center [478, 164] width 739 height 22
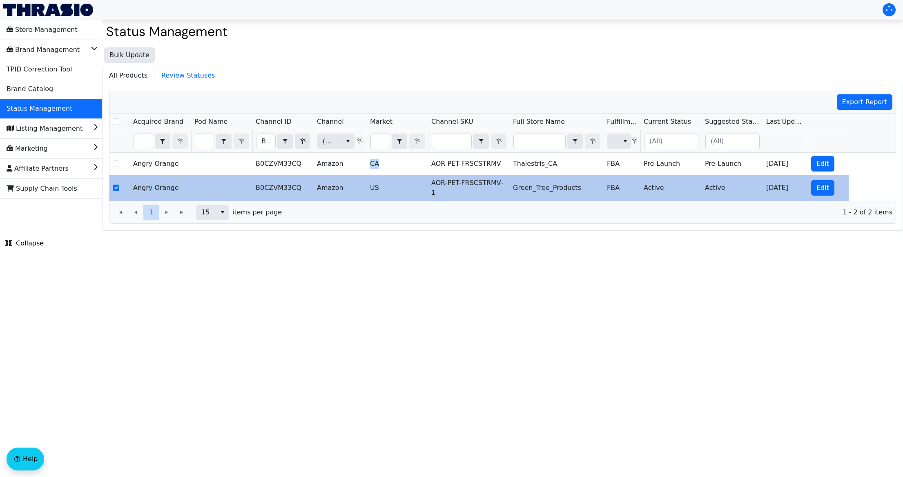
copy tr "CA"
click at [351, 231] on html "Store Management Brand Management TPID Correction Tool Brand Catalog Status Man…" at bounding box center [451, 115] width 903 height 231
drag, startPoint x: 380, startPoint y: 188, endPoint x: 362, endPoint y: 190, distance: 18.1
click at [362, 190] on tr "Angry Orange B0CZVM33CQ Amazon US AOR-PET-FRSCSTRMV-1 Green_Tree_Products FBA A…" at bounding box center [478, 188] width 739 height 26
copy tr "US"
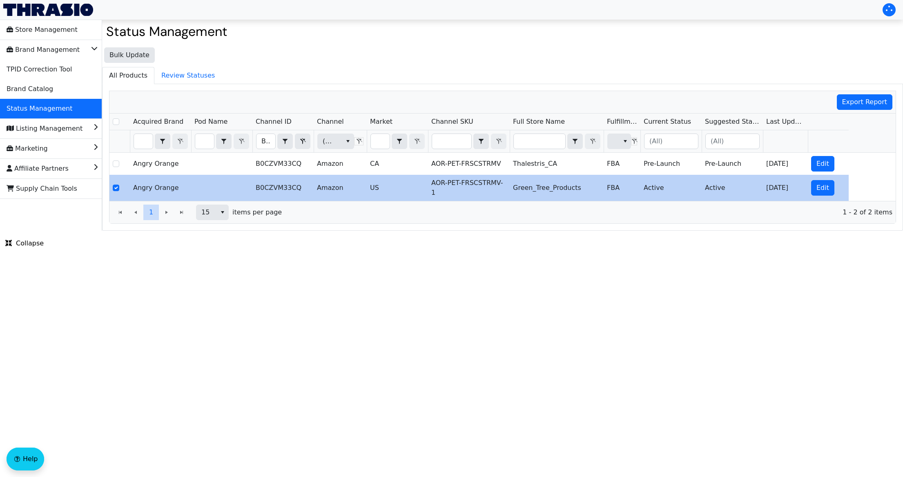
click at [260, 231] on html "Store Management Brand Management TPID Correction Tool Brand Catalog Status Man…" at bounding box center [451, 115] width 903 height 231
click at [306, 145] on span "Filter" at bounding box center [303, 141] width 10 height 10
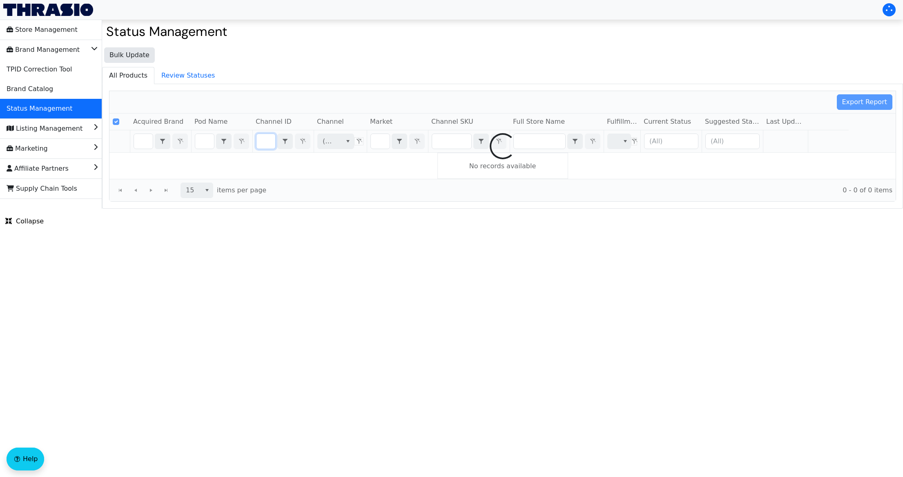
click at [271, 142] on div at bounding box center [502, 146] width 786 height 110
click at [266, 142] on div at bounding box center [502, 146] width 786 height 110
click at [266, 144] on div at bounding box center [502, 146] width 786 height 110
click at [268, 143] on div at bounding box center [502, 146] width 786 height 110
click at [265, 142] on div at bounding box center [502, 146] width 786 height 110
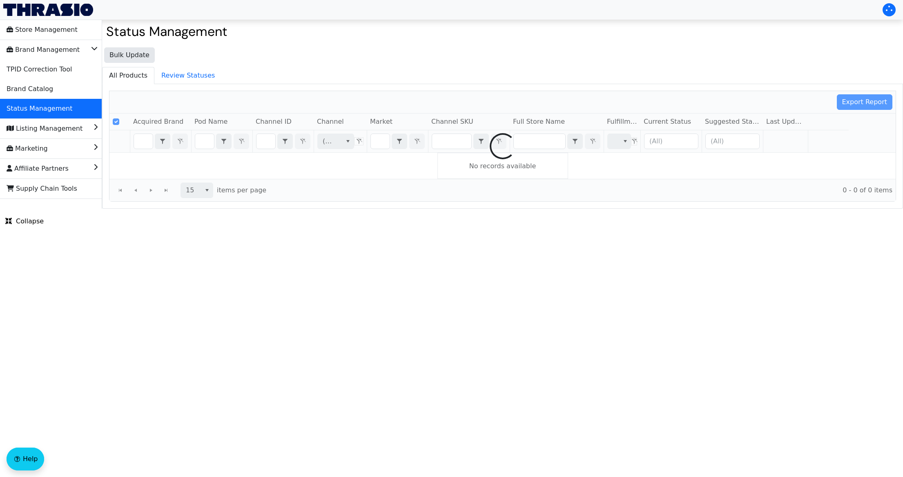
click at [266, 142] on div at bounding box center [502, 146] width 786 height 110
click at [268, 142] on div at bounding box center [502, 146] width 786 height 110
checkbox input "false"
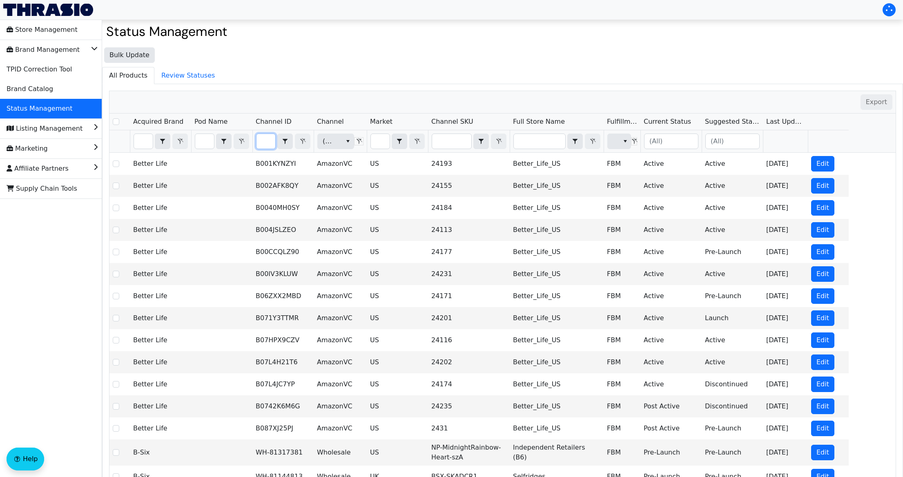
click at [269, 137] on input "Filter" at bounding box center [266, 141] width 19 height 15
type input "B011EX9UWK"
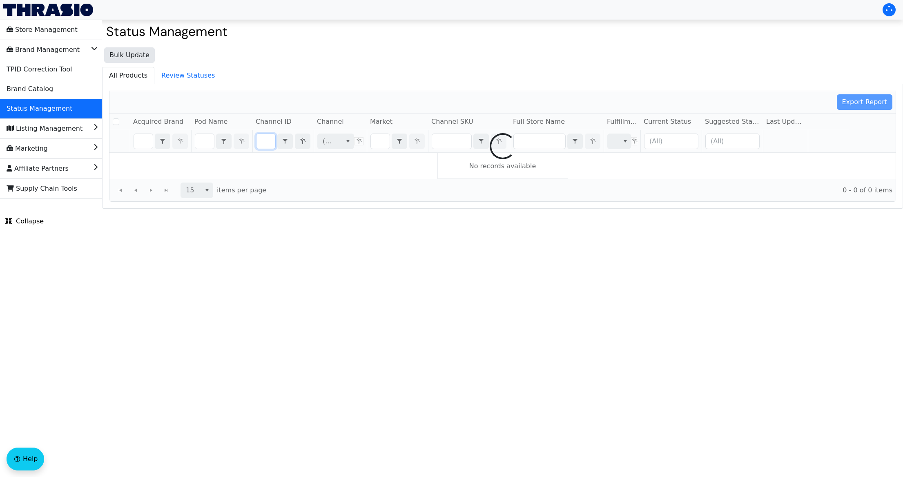
checkbox input "false"
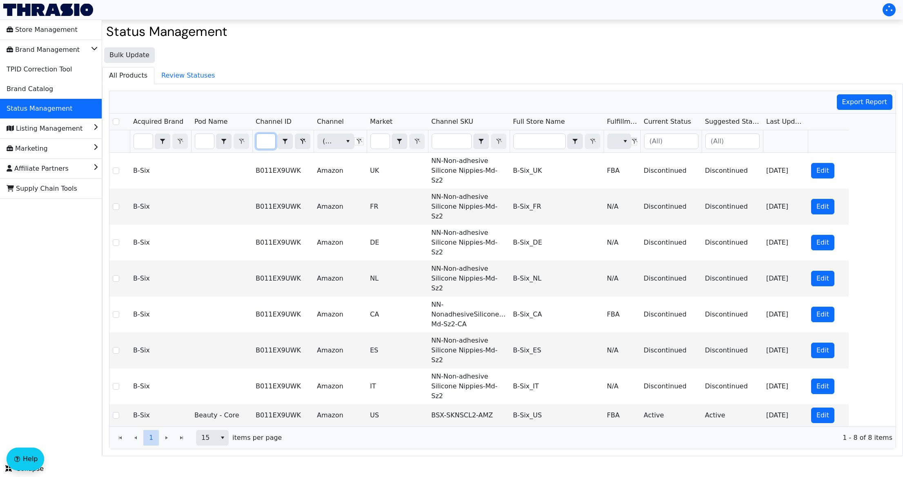
type input "B011EX9UWK"
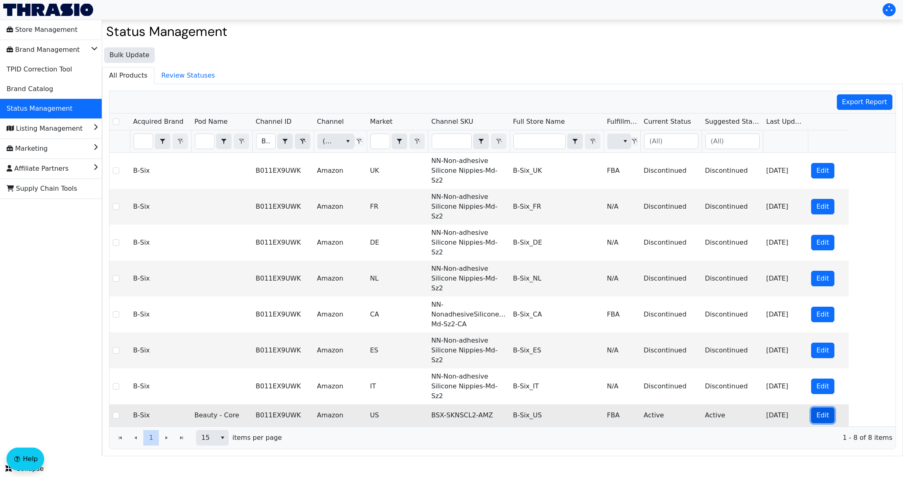
click at [578, 279] on span "Edit" at bounding box center [823, 416] width 13 height 10
checkbox input "true"
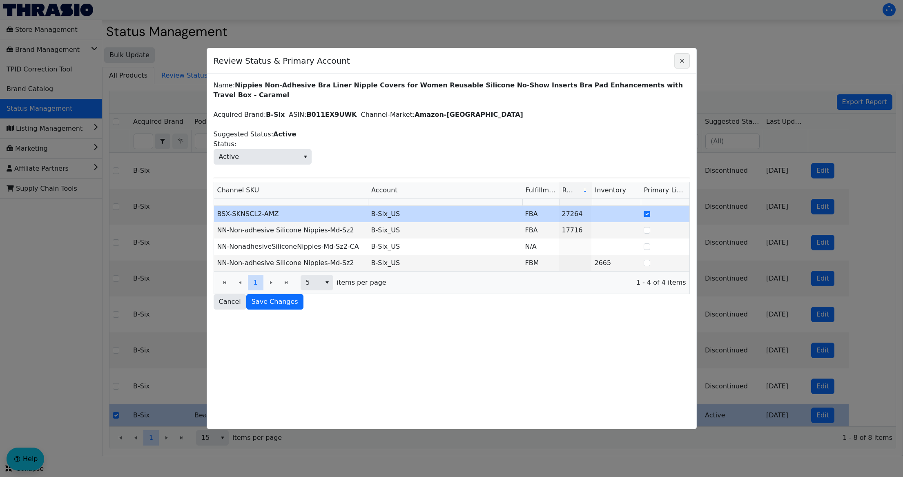
click at [578, 61] on icon "Close" at bounding box center [682, 61] width 10 height 7
